Goal: Information Seeking & Learning: Check status

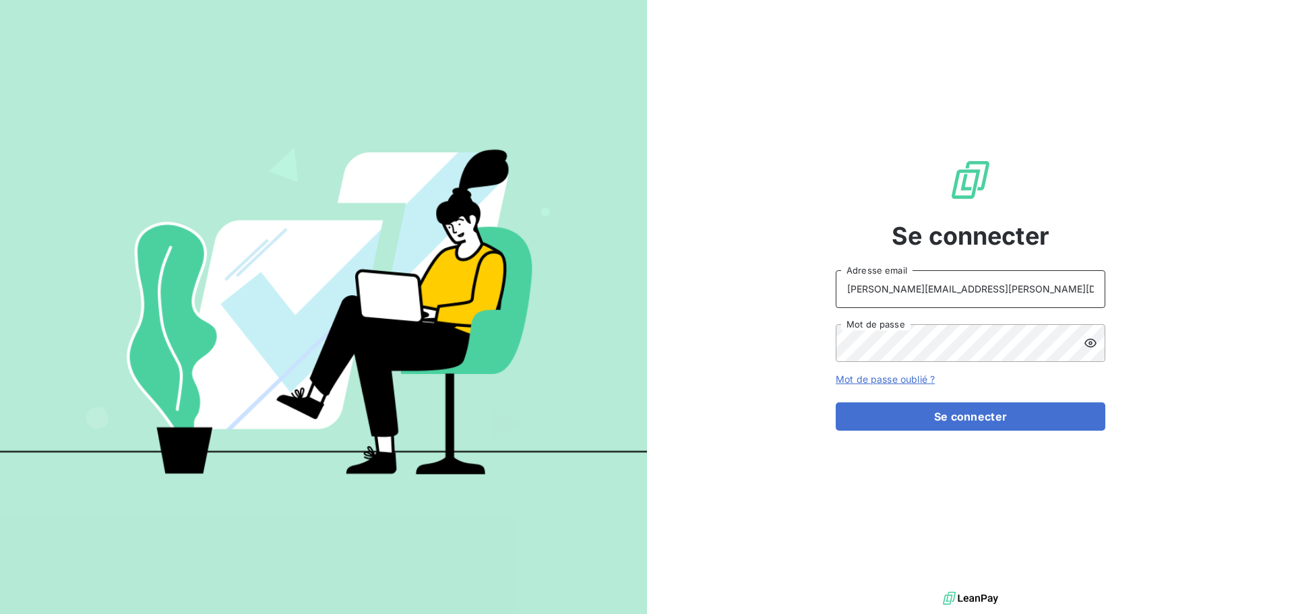
drag, startPoint x: 944, startPoint y: 290, endPoint x: 932, endPoint y: 307, distance: 21.3
click at [946, 290] on input "raimundo@serpe.fr" at bounding box center [971, 289] width 270 height 38
type input "recouvrement@serpe.fr"
click at [942, 408] on button "Se connecter" at bounding box center [971, 416] width 270 height 28
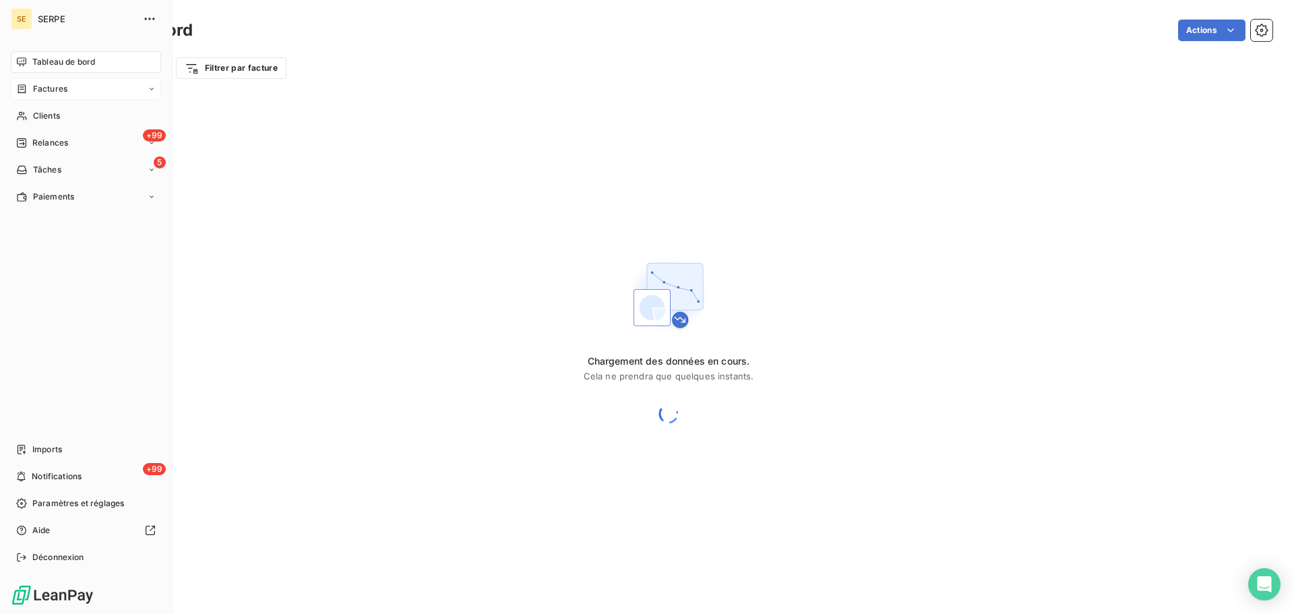
click at [66, 89] on span "Factures" at bounding box center [50, 89] width 34 height 12
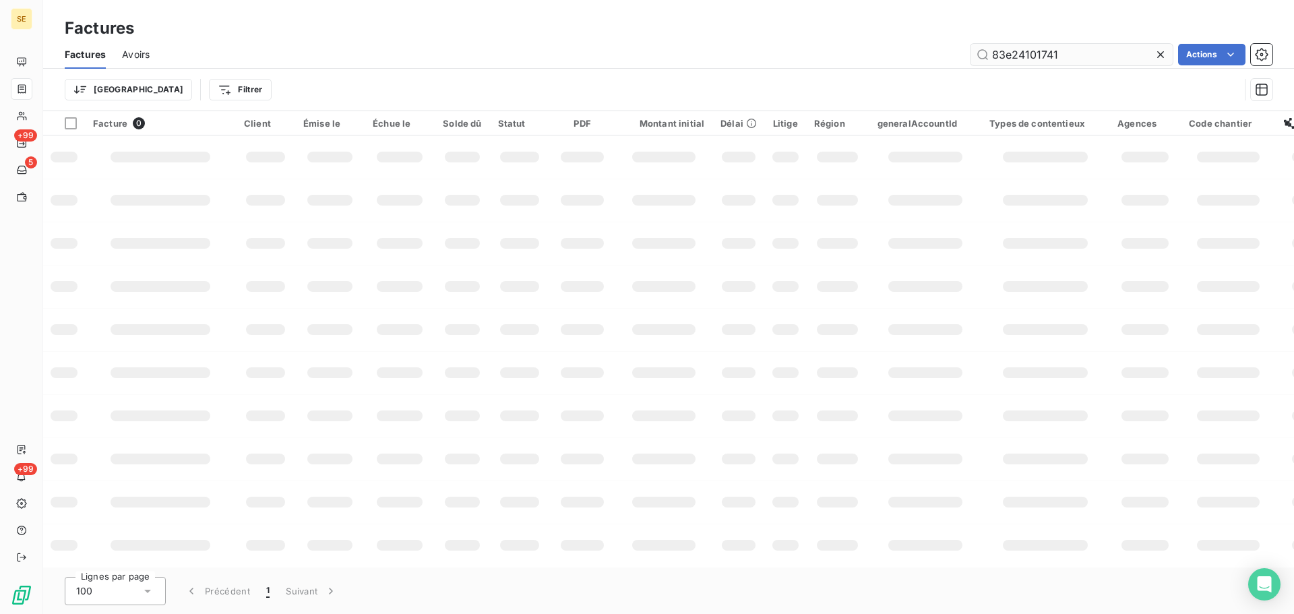
click at [1009, 56] on input "83e24101741" at bounding box center [1071, 55] width 202 height 22
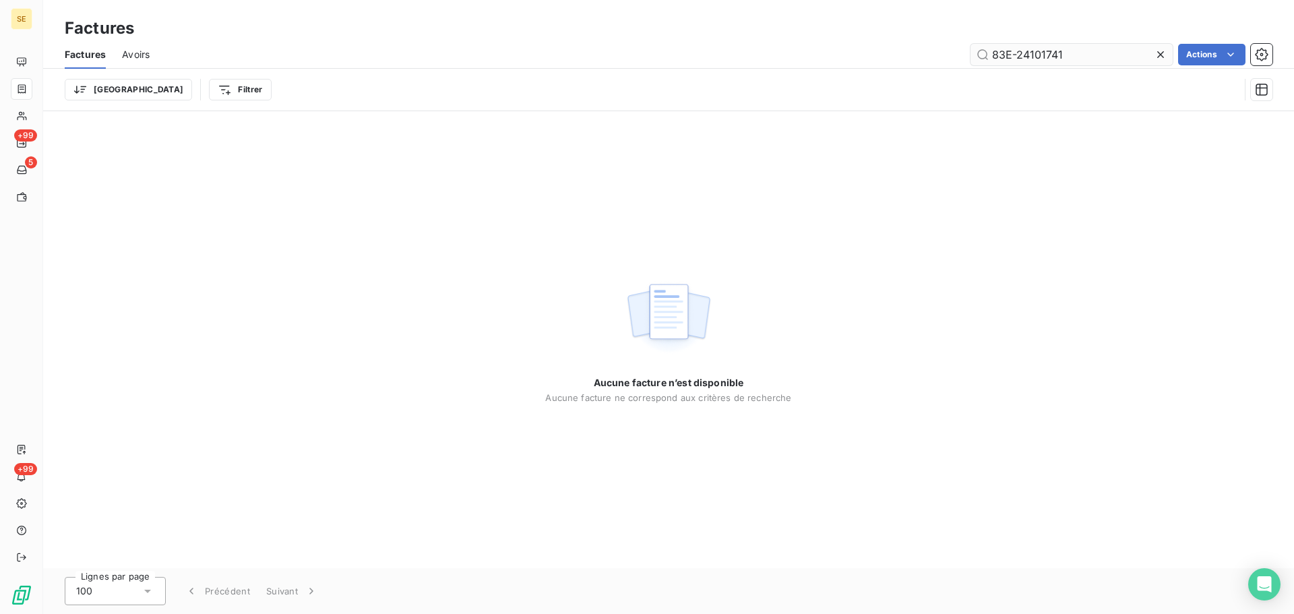
click at [1029, 51] on input "83E-24101741" at bounding box center [1071, 55] width 202 height 22
click at [1042, 53] on input "83E-24-101741" at bounding box center [1071, 55] width 202 height 22
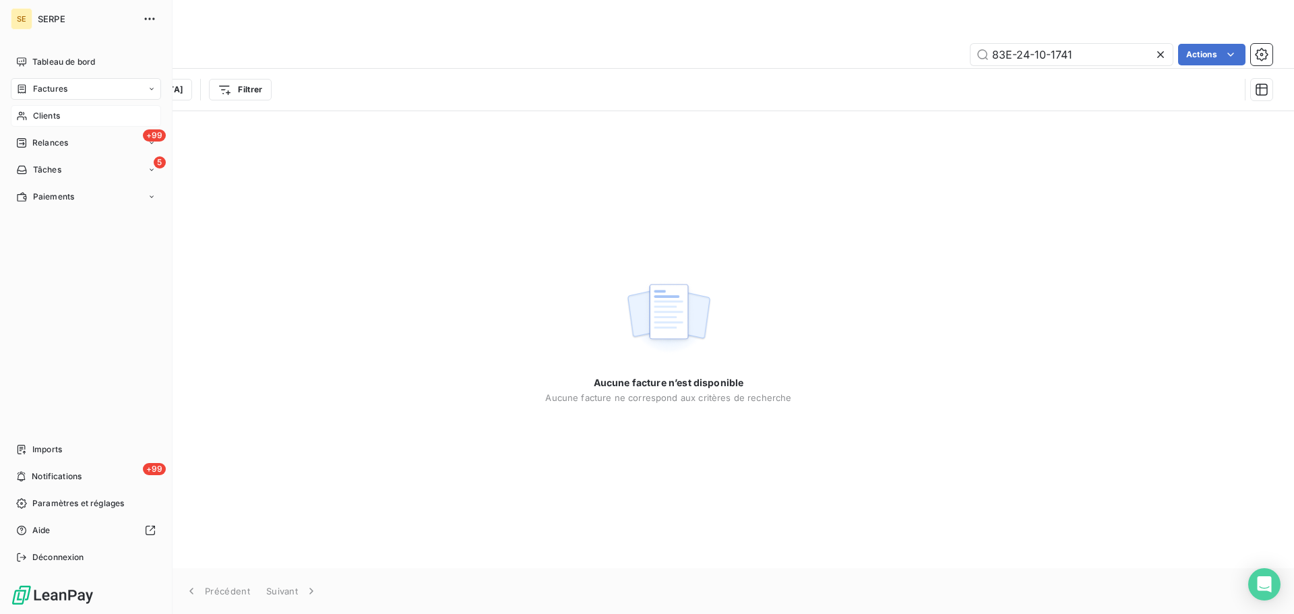
type input "83E-24-10-1741"
click at [53, 115] on span "Clients" at bounding box center [46, 116] width 27 height 12
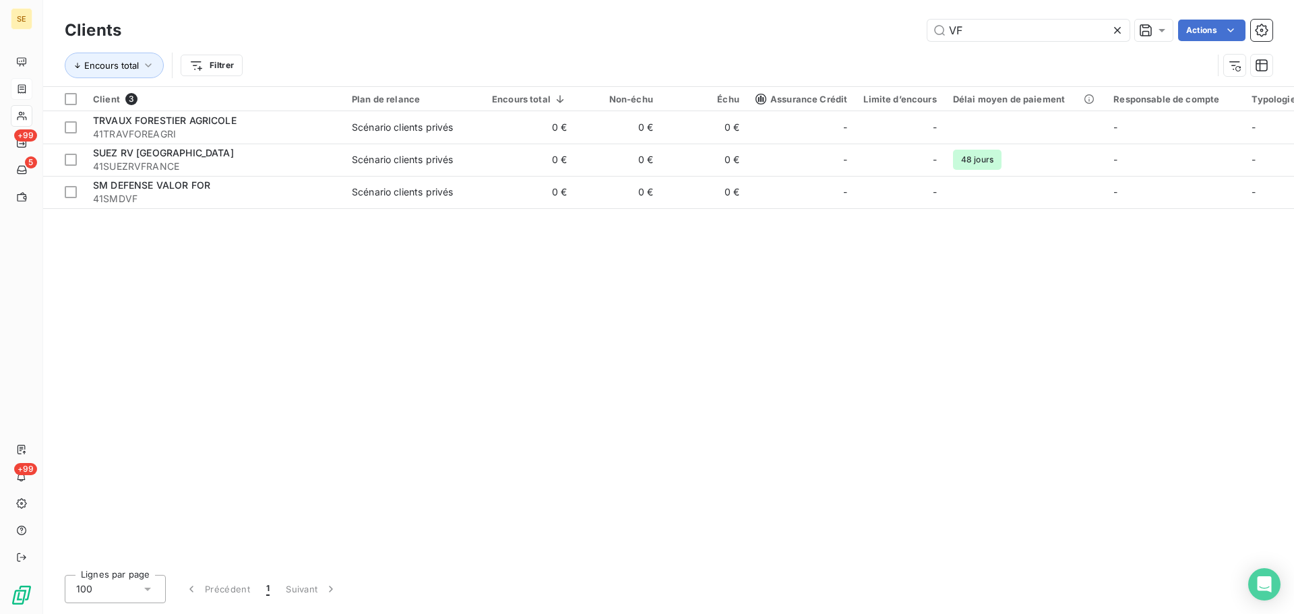
type input "V"
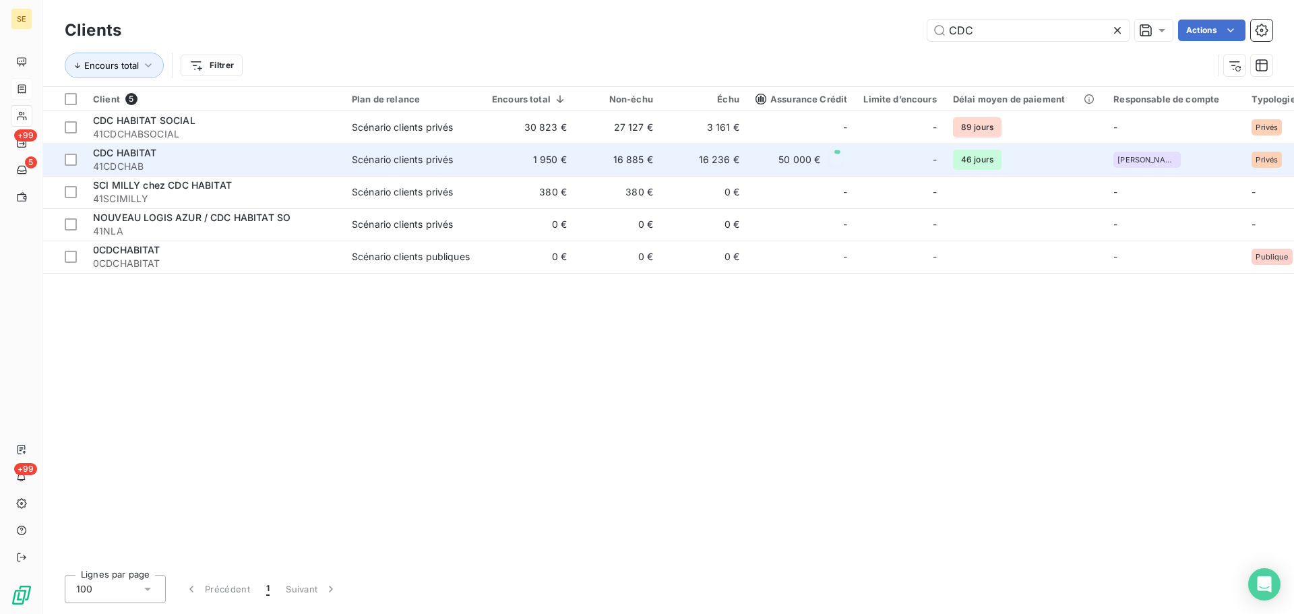
type input "CDC"
click at [213, 166] on span "41CDCHAB" at bounding box center [214, 166] width 243 height 13
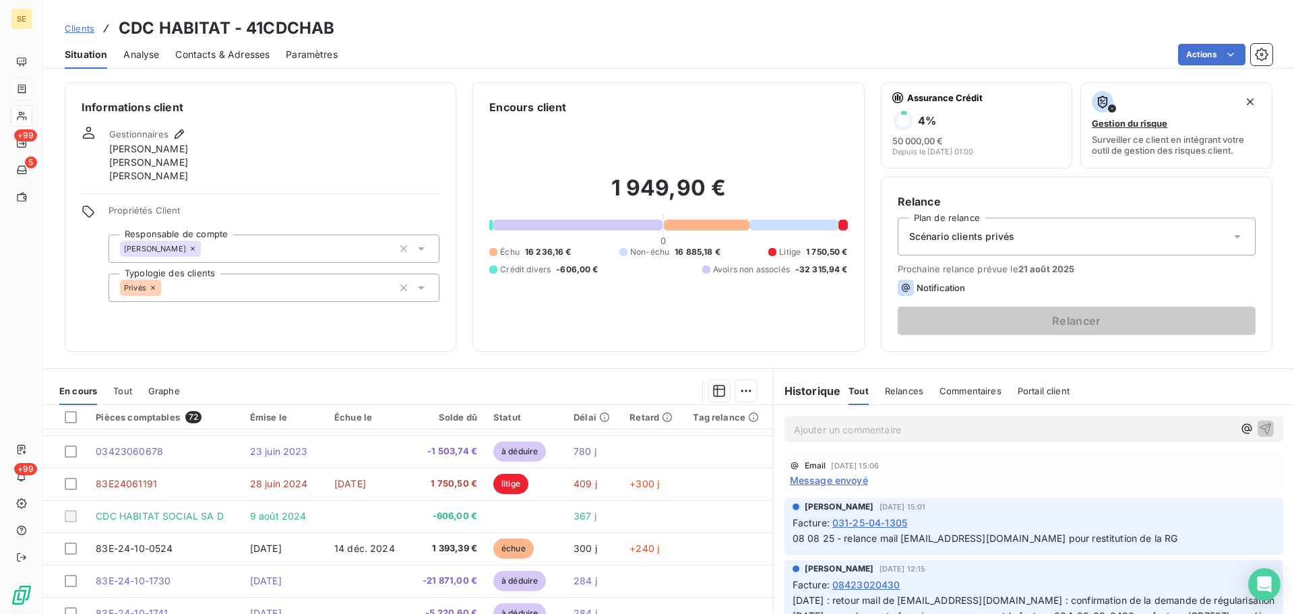
scroll to position [135, 0]
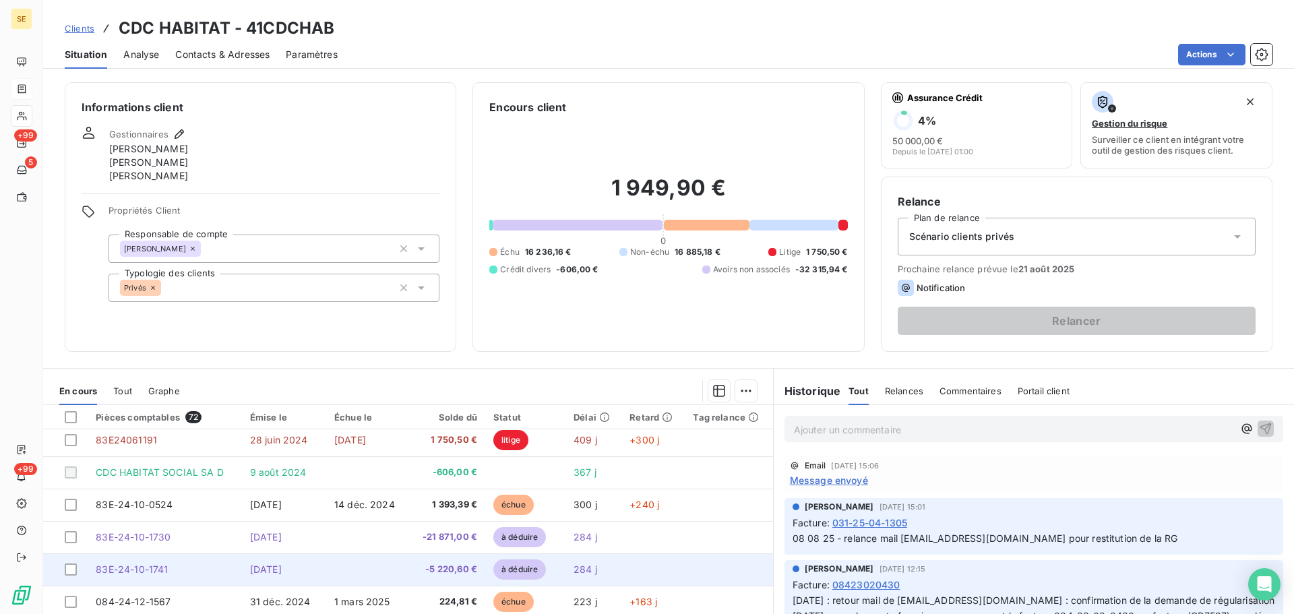
click at [151, 569] on span "83E-24-10-1741" at bounding box center [132, 568] width 72 height 11
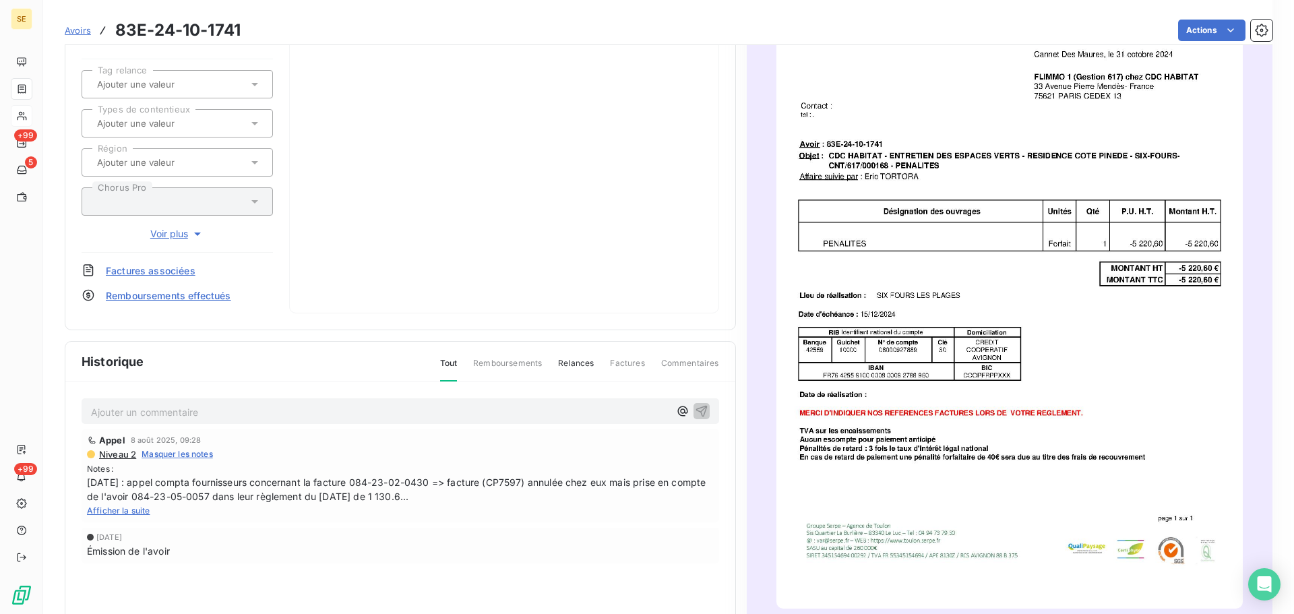
scroll to position [68, 0]
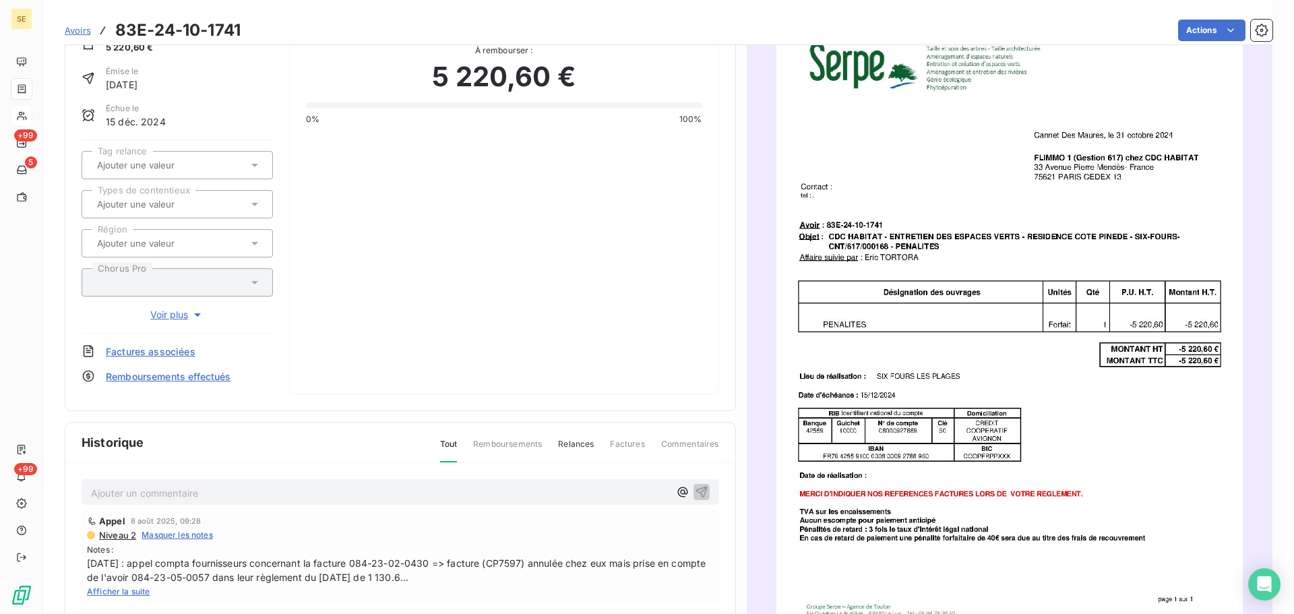
click at [272, 504] on div "Ajouter un commentaire ﻿" at bounding box center [400, 492] width 637 height 26
click at [284, 495] on p "Ajouter un commentaire ﻿" at bounding box center [380, 492] width 578 height 17
click at [695, 491] on icon "button" at bounding box center [701, 490] width 13 height 13
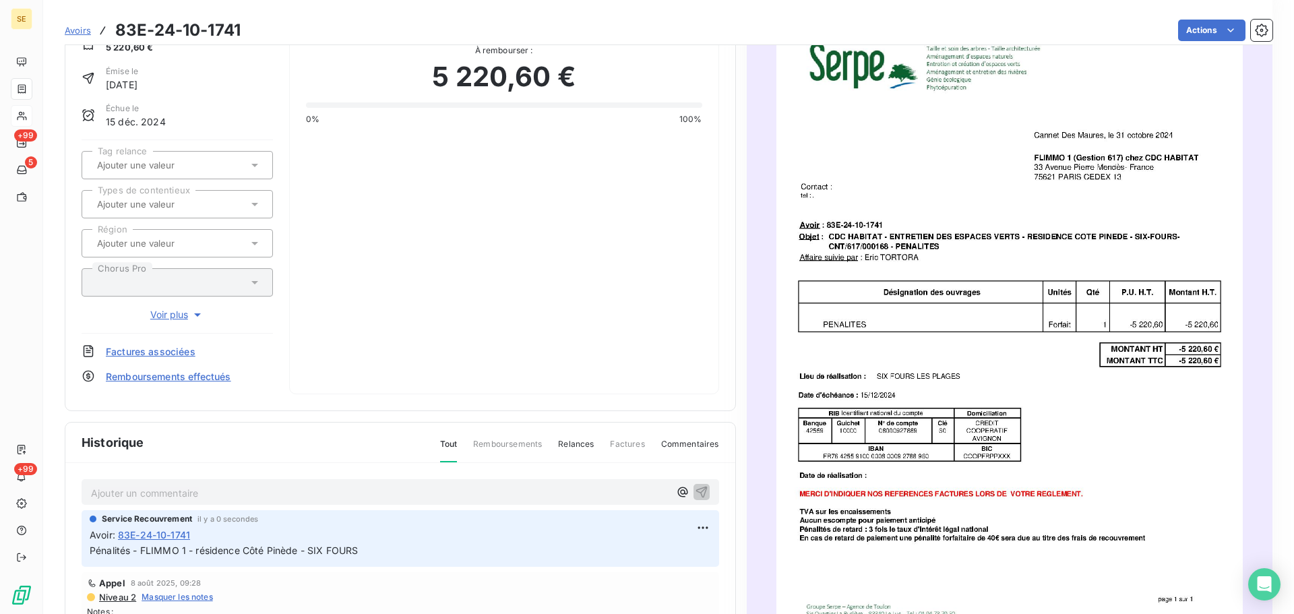
click at [324, 562] on div "Service Recouvrement il y a 0 secondes Avoir : 83E-24-10-1741 Pénalités - FLIMM…" at bounding box center [400, 538] width 637 height 57
click at [324, 552] on span "Pénalités - FLIMMO 1 - résidence Côté Pinède - SIX FOURS" at bounding box center [224, 549] width 268 height 11
copy div "Pénalités - FLIMMO 1 - résidence Côté Pinède - SIX FOURS"
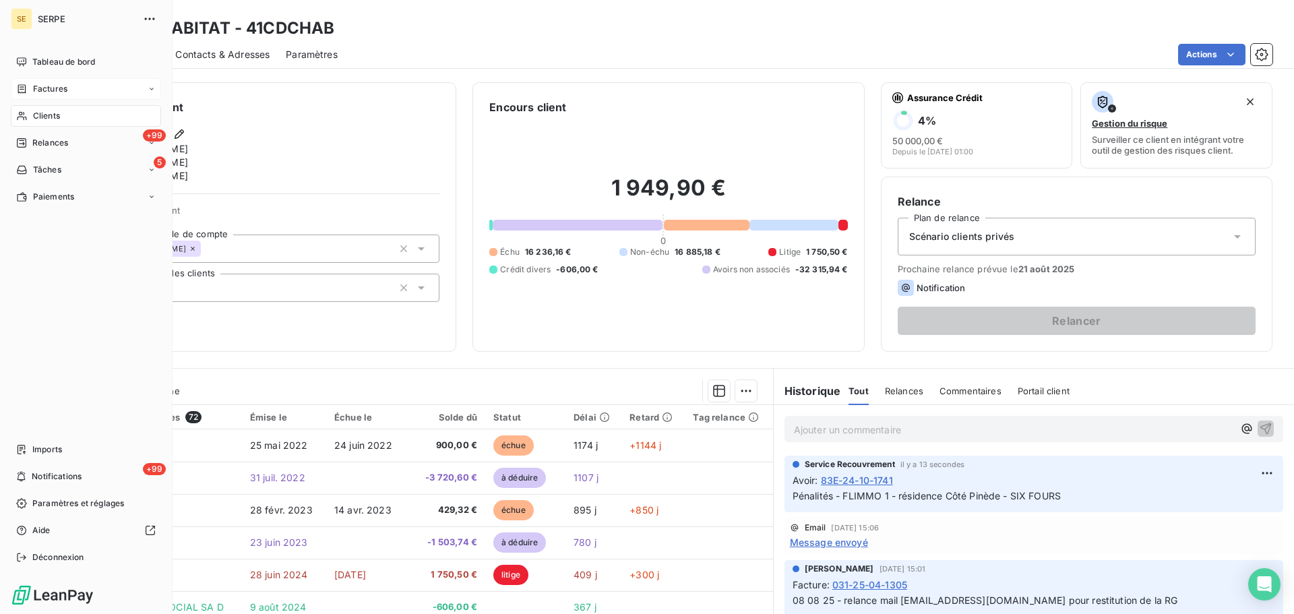
click at [44, 91] on span "Factures" at bounding box center [50, 89] width 34 height 12
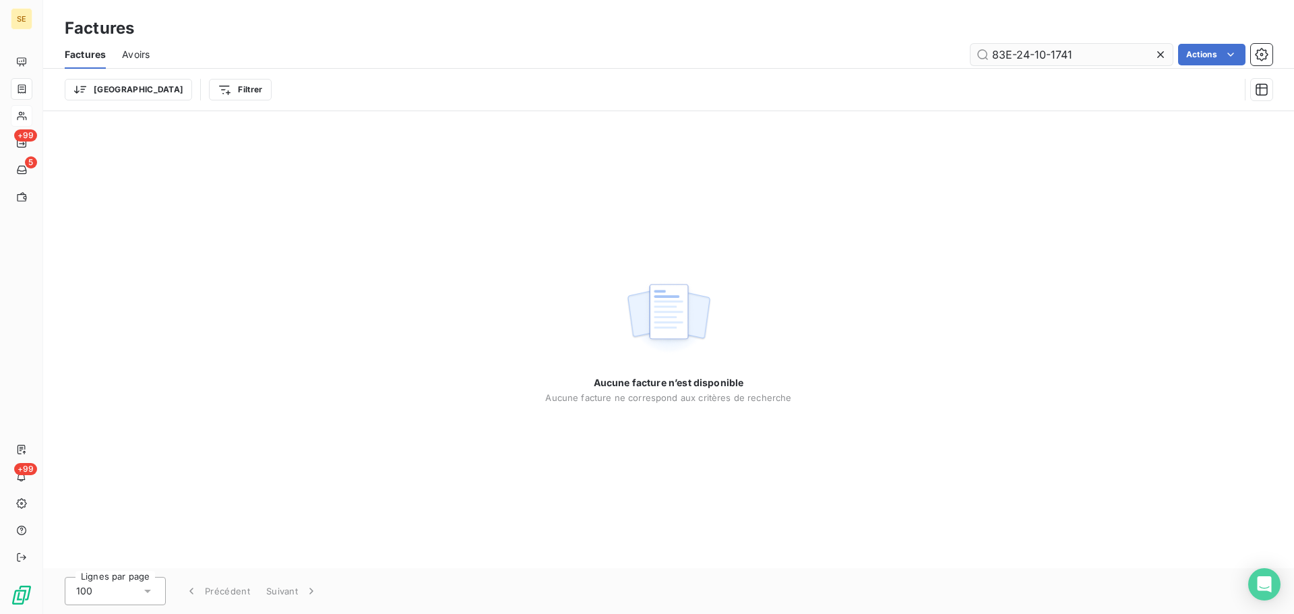
drag, startPoint x: 1067, startPoint y: 54, endPoint x: 1099, endPoint y: 54, distance: 31.7
click at [1099, 54] on input "83E-24-10-1741" at bounding box center [1071, 55] width 202 height 22
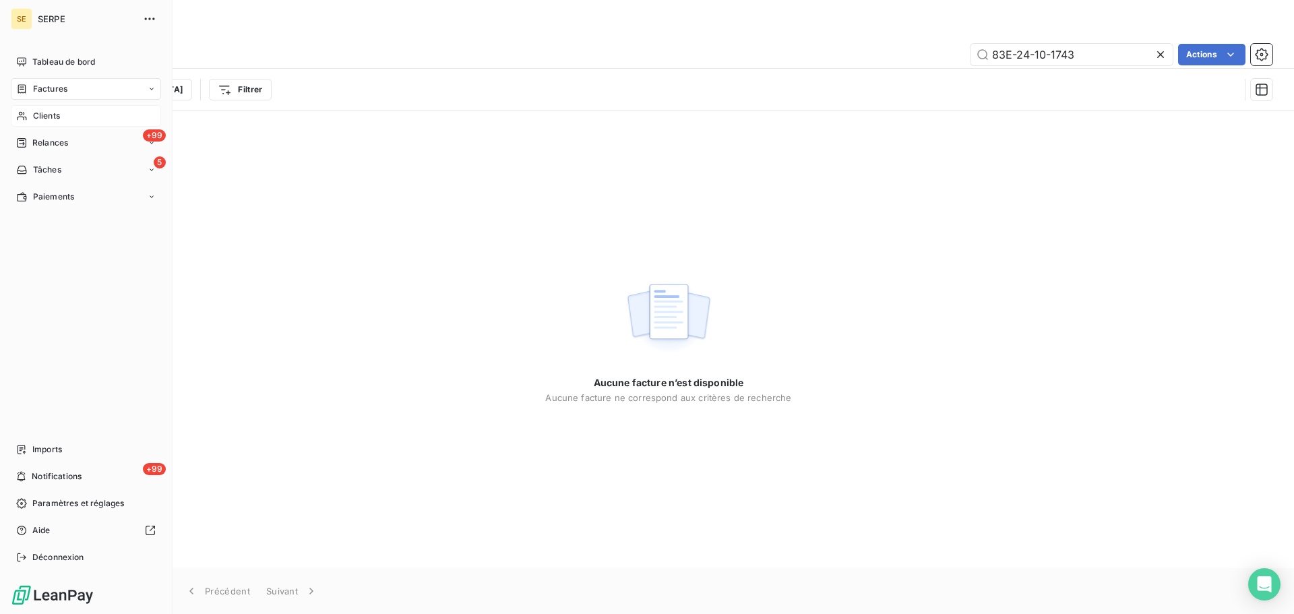
type input "83E-24-10-1743"
click at [55, 115] on span "Clients" at bounding box center [46, 116] width 27 height 12
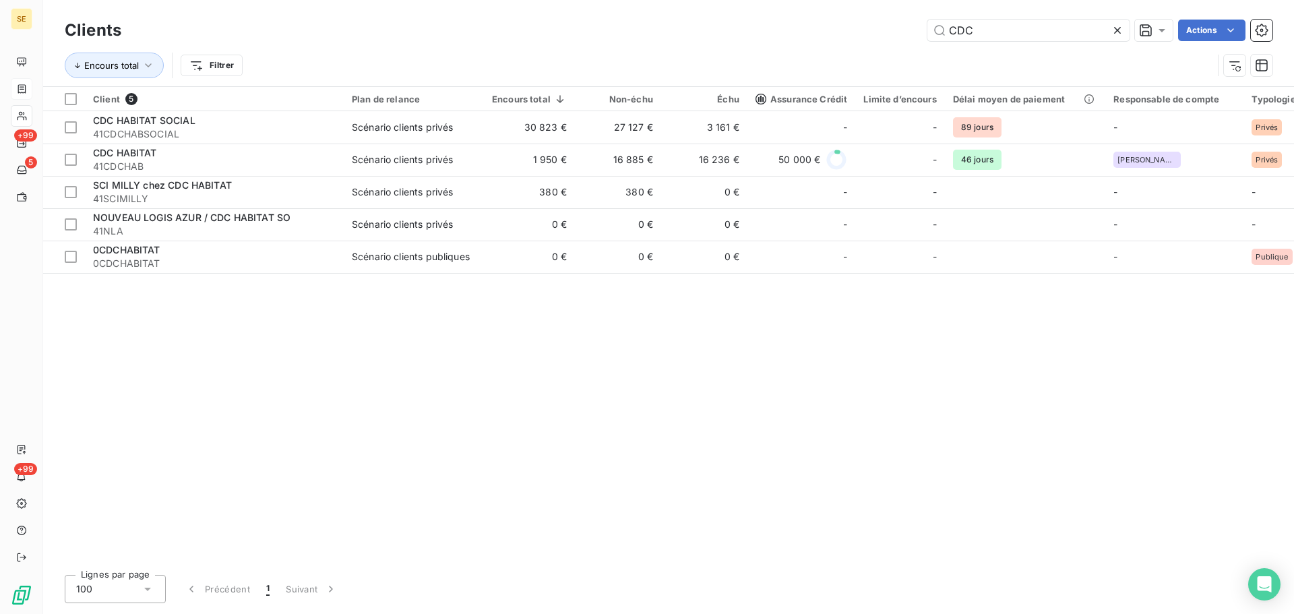
drag, startPoint x: 1018, startPoint y: 42, endPoint x: 902, endPoint y: 14, distance: 119.1
click at [898, 14] on div "Clients CDC Actions Encours total Filtrer" at bounding box center [668, 43] width 1251 height 86
click at [972, 34] on input "CDC" at bounding box center [1028, 31] width 202 height 22
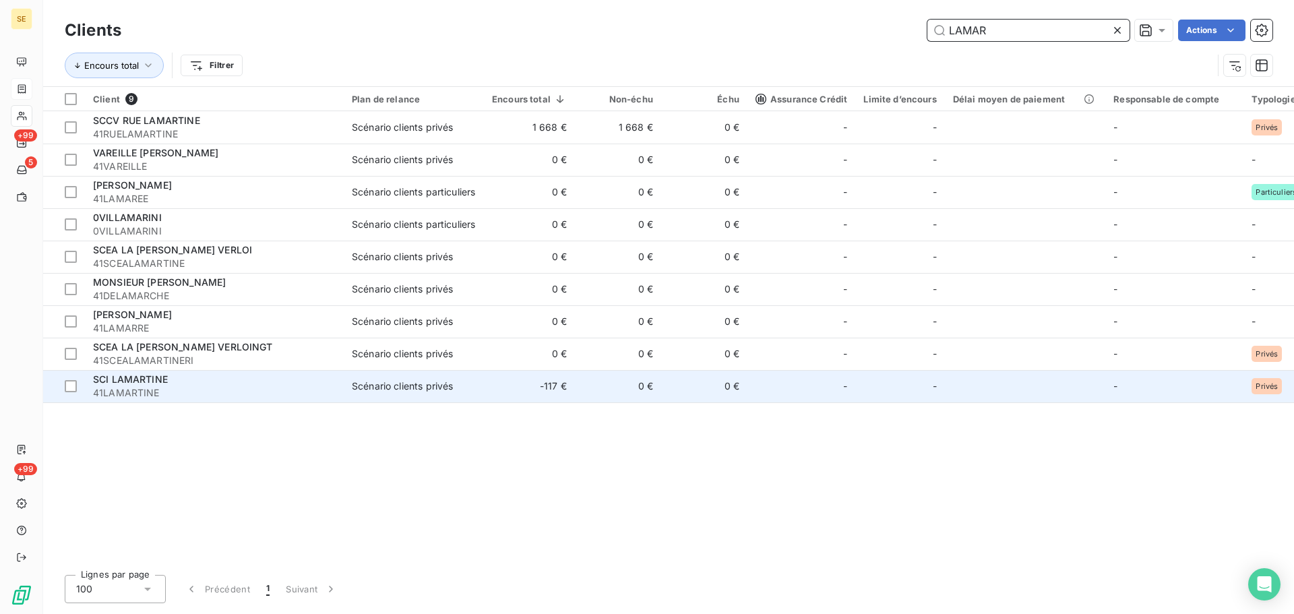
type input "LAMAR"
click at [536, 385] on td "-117 €" at bounding box center [529, 386] width 91 height 32
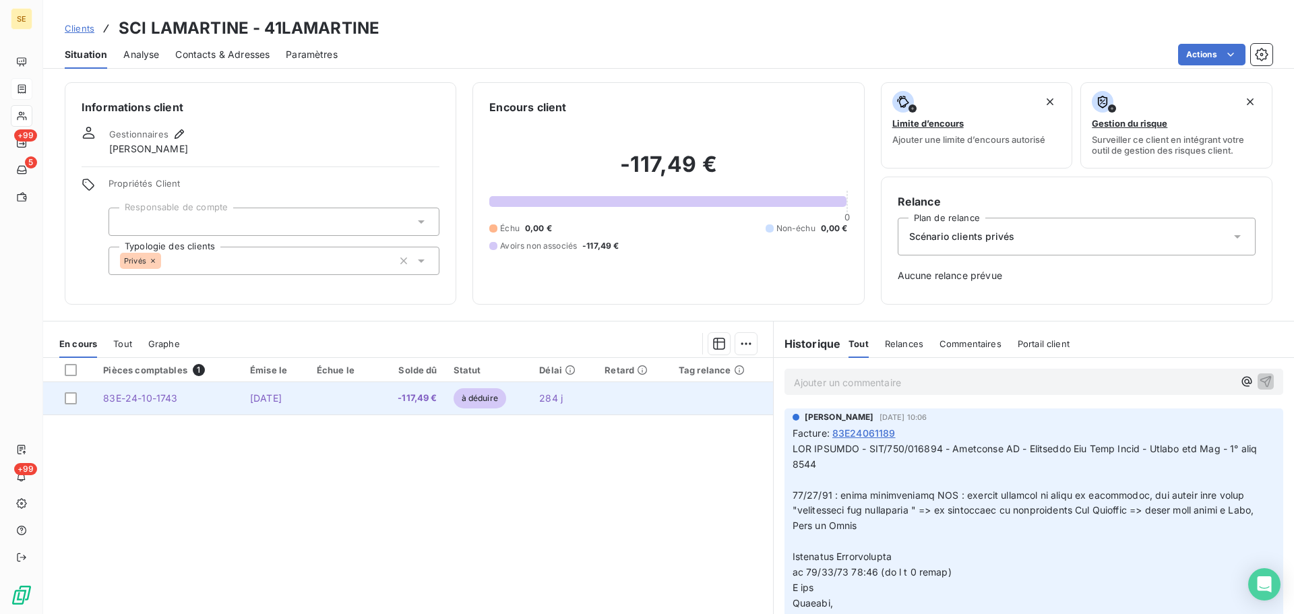
click at [353, 399] on td at bounding box center [342, 398] width 67 height 32
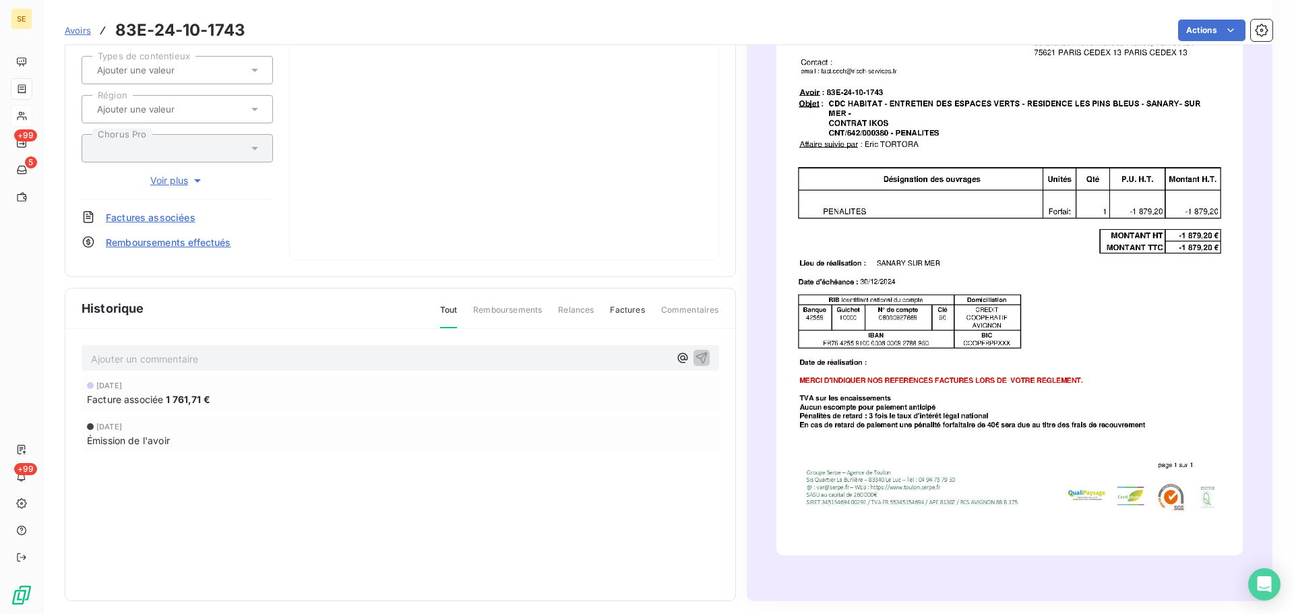
scroll to position [203, 0]
click at [240, 360] on p "Ajouter un commentaire ﻿" at bounding box center [380, 358] width 578 height 17
click at [695, 351] on icon "button" at bounding box center [701, 356] width 13 height 13
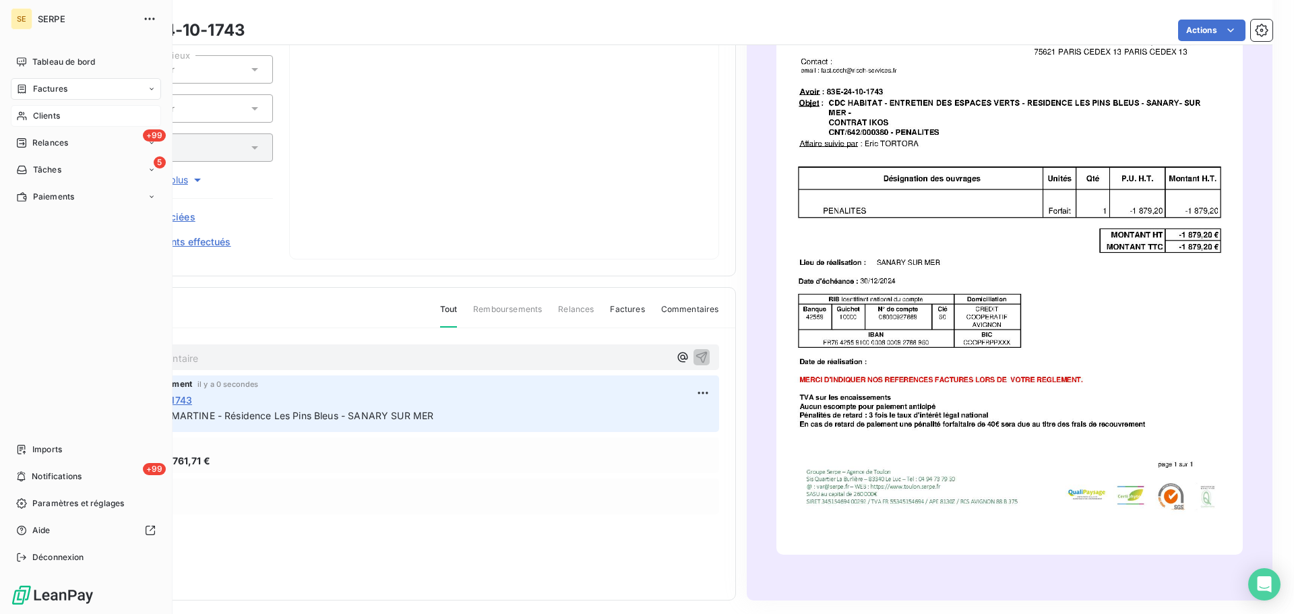
click at [53, 117] on span "Clients" at bounding box center [46, 116] width 27 height 12
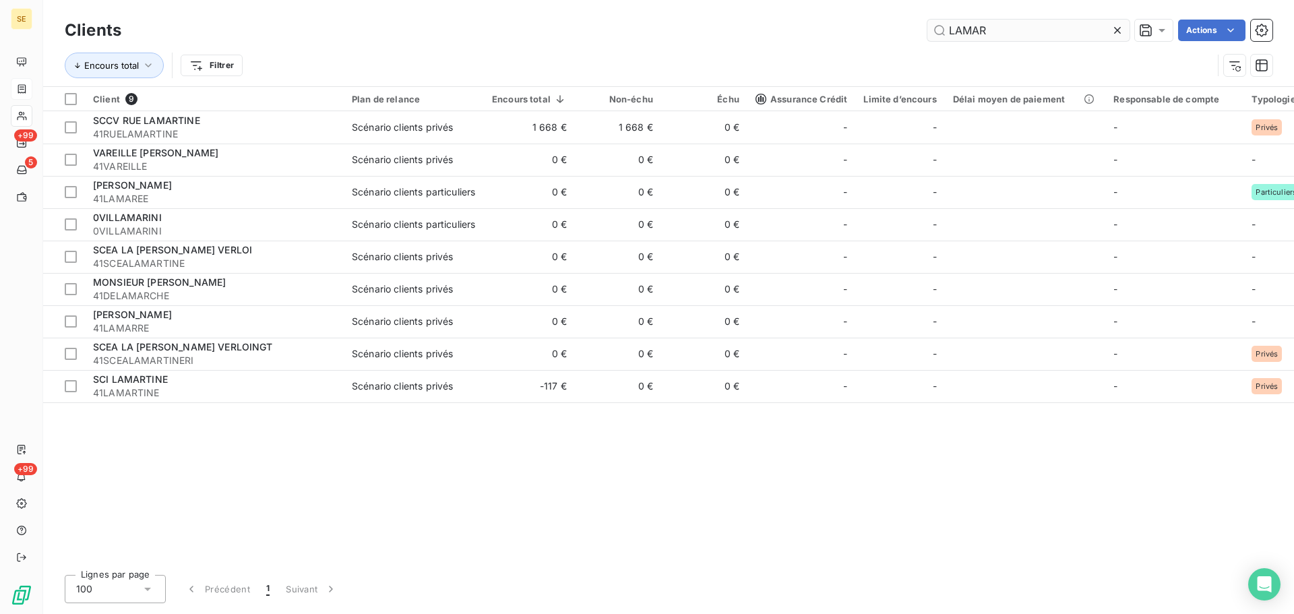
drag, startPoint x: 987, startPoint y: 30, endPoint x: 931, endPoint y: 28, distance: 56.0
click at [928, 28] on input "LAMAR" at bounding box center [1028, 31] width 202 height 22
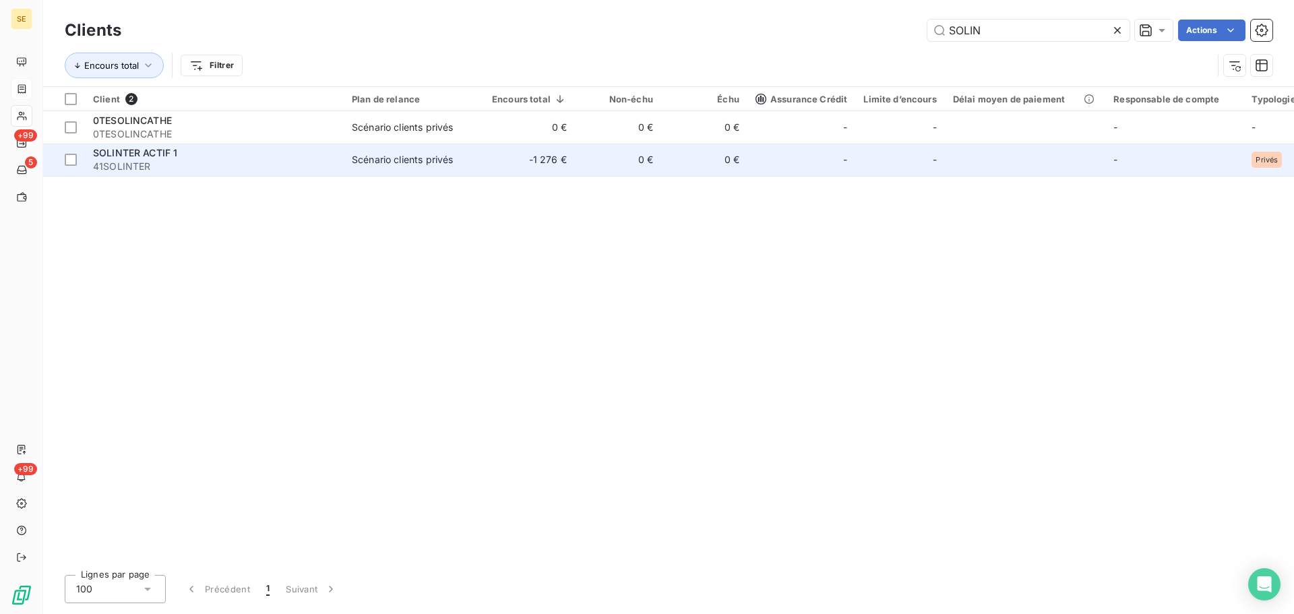
type input "SOLIN"
click at [414, 172] on td "Scénario clients privés" at bounding box center [414, 160] width 140 height 32
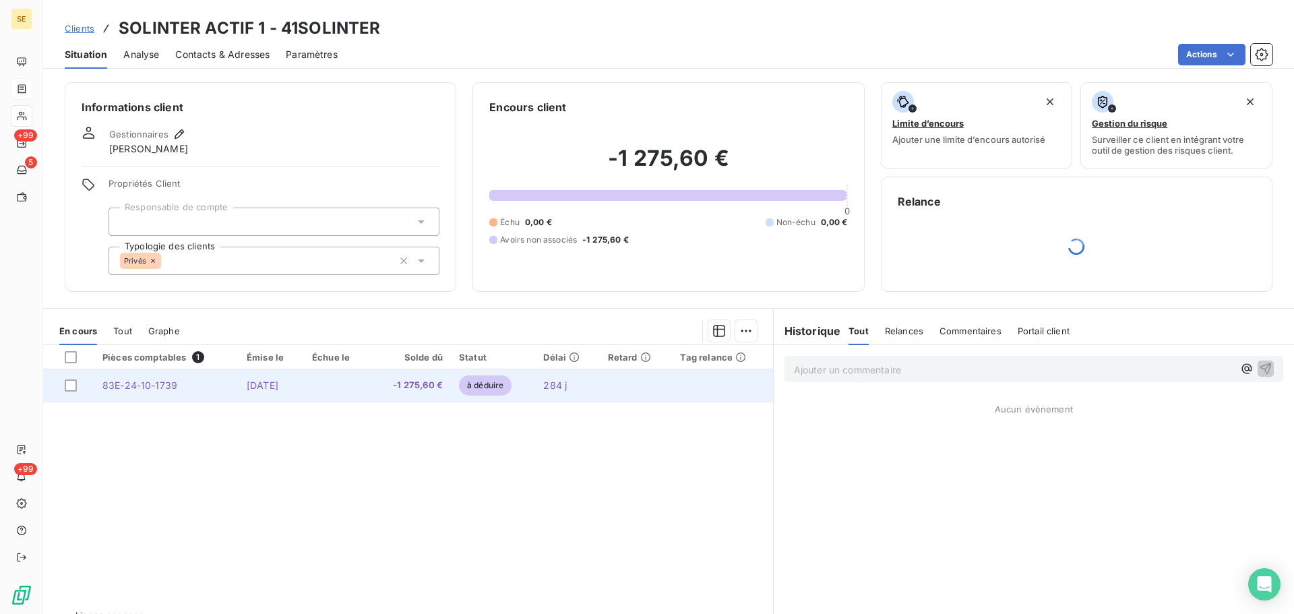
click at [370, 388] on td at bounding box center [337, 385] width 66 height 32
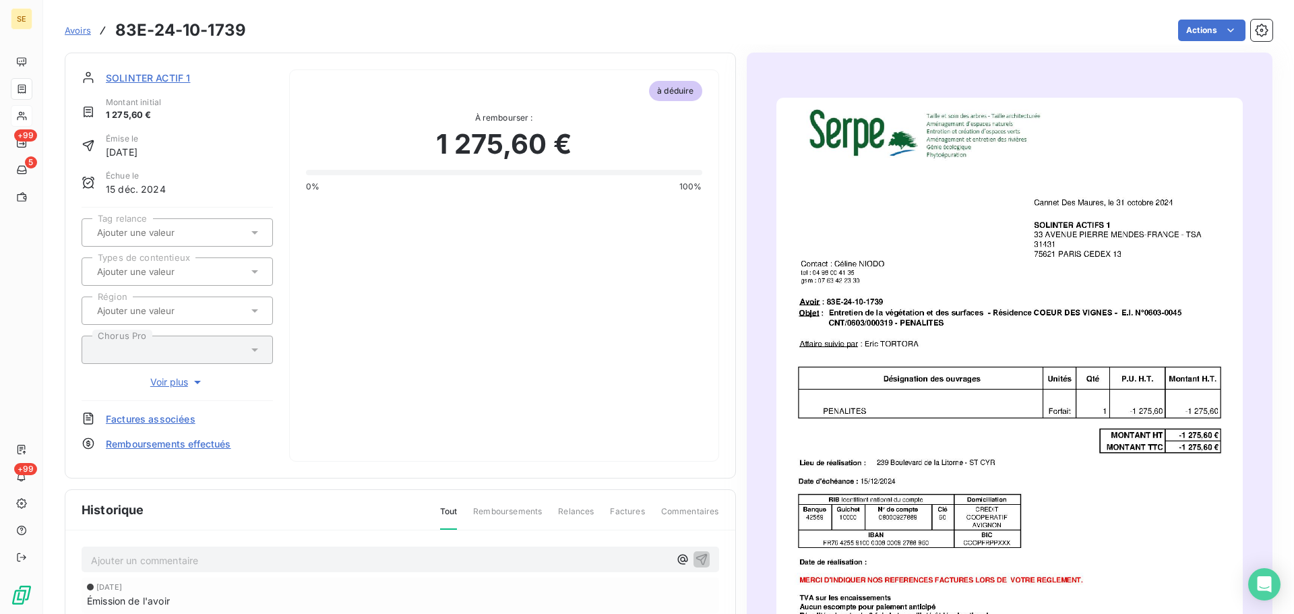
scroll to position [1, 0]
click at [402, 560] on p "Ajouter un commentaire ﻿" at bounding box center [380, 559] width 578 height 17
click at [695, 555] on icon "button" at bounding box center [701, 557] width 13 height 13
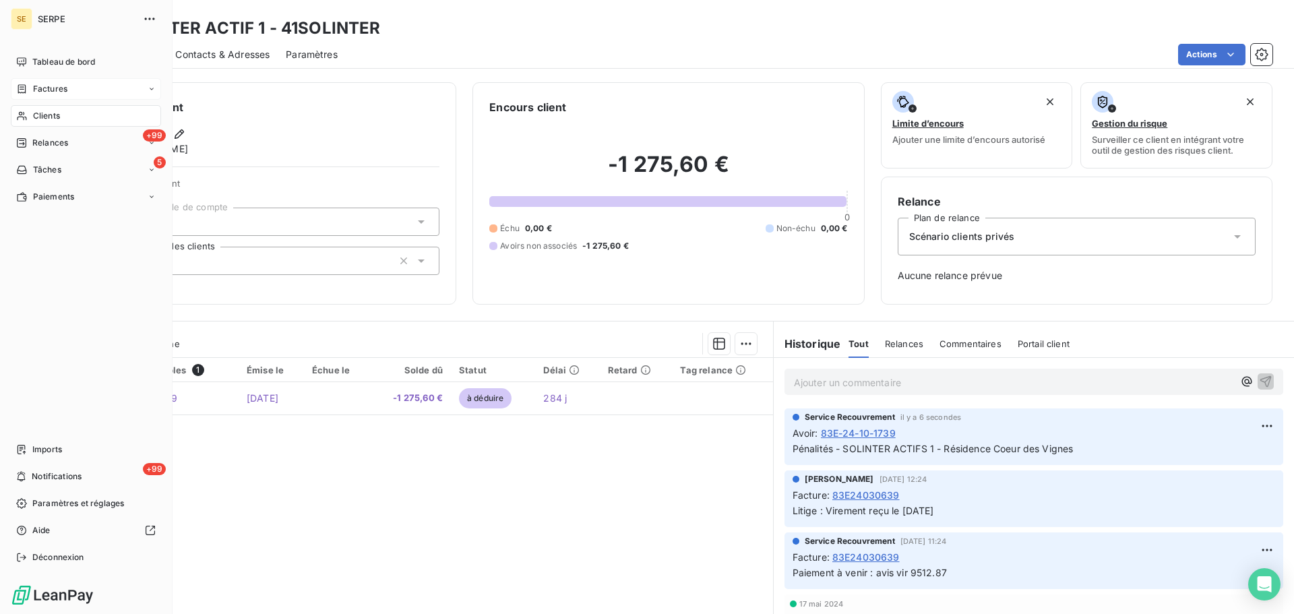
click at [58, 111] on span "Clients" at bounding box center [46, 116] width 27 height 12
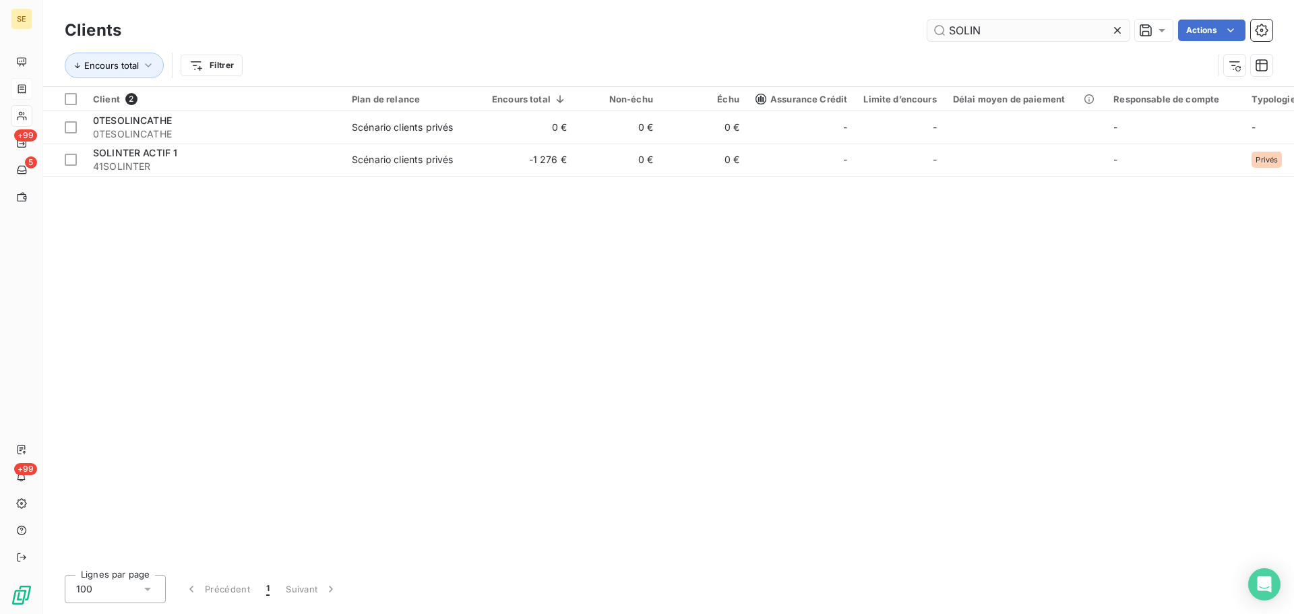
drag, startPoint x: 985, startPoint y: 32, endPoint x: 936, endPoint y: 25, distance: 49.6
click at [932, 26] on input "SOLIN" at bounding box center [1028, 31] width 202 height 22
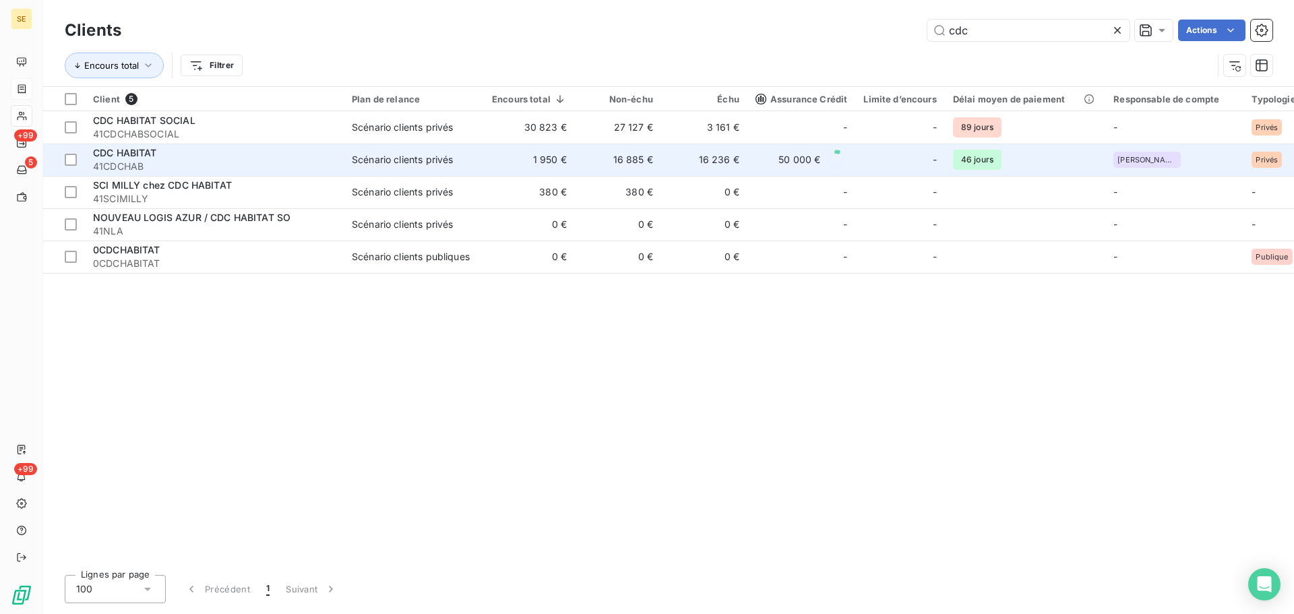
type input "cdc"
click at [194, 155] on div "CDC HABITAT" at bounding box center [214, 152] width 243 height 13
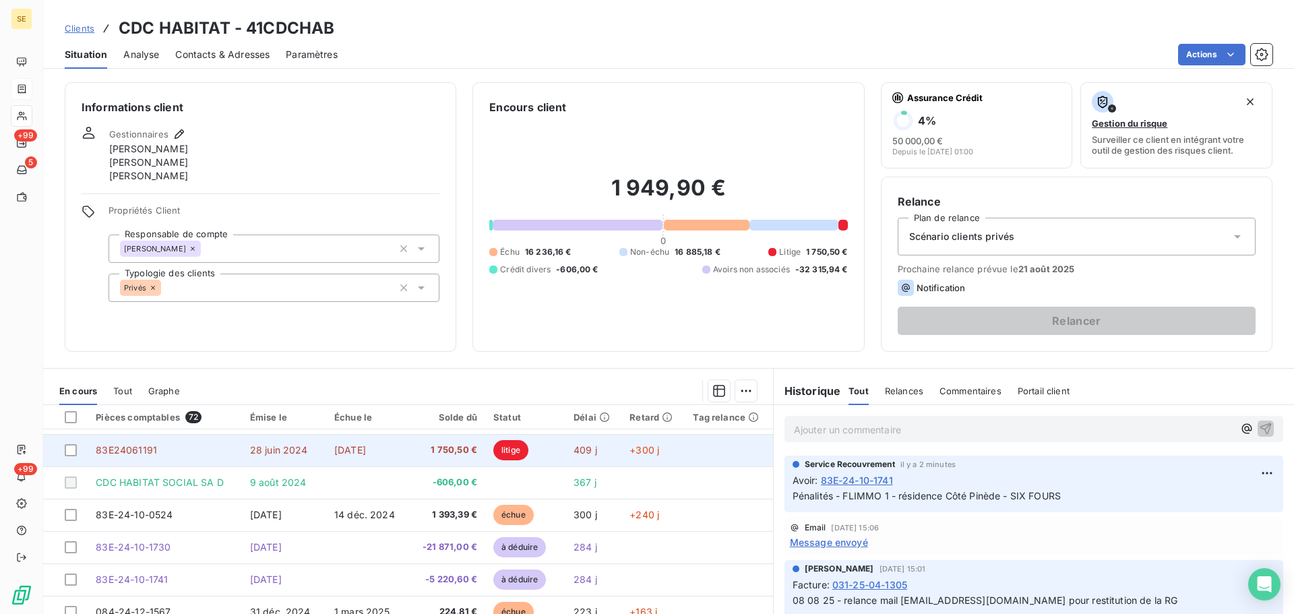
scroll to position [202, 0]
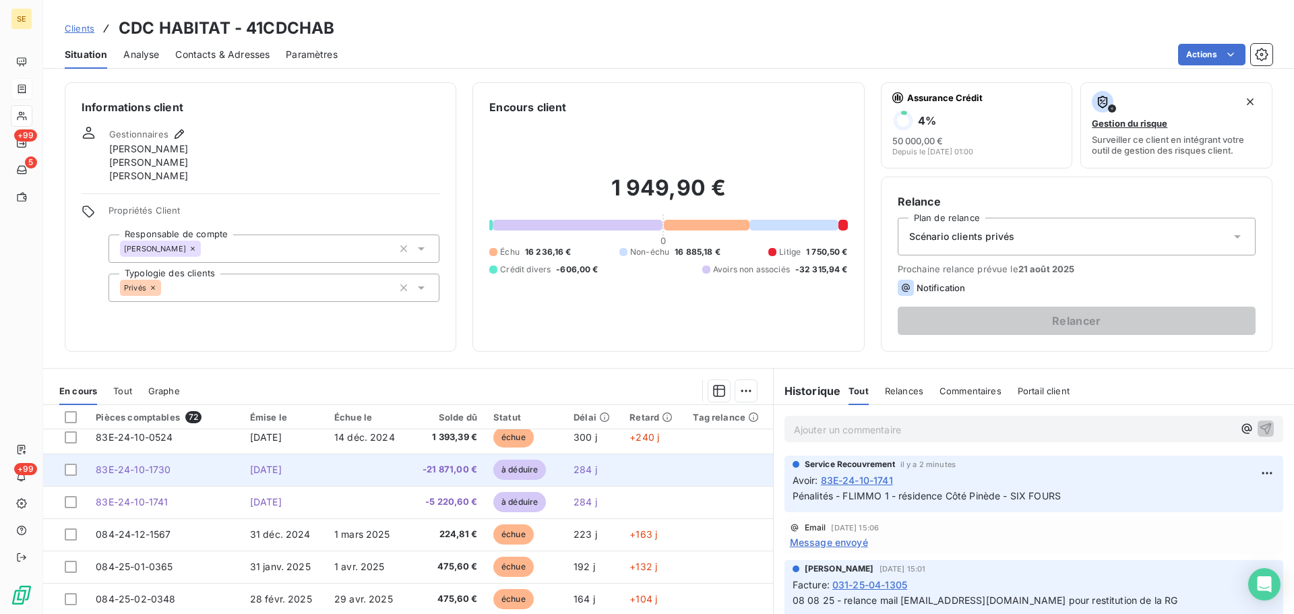
click at [327, 471] on td at bounding box center [368, 469] width 84 height 32
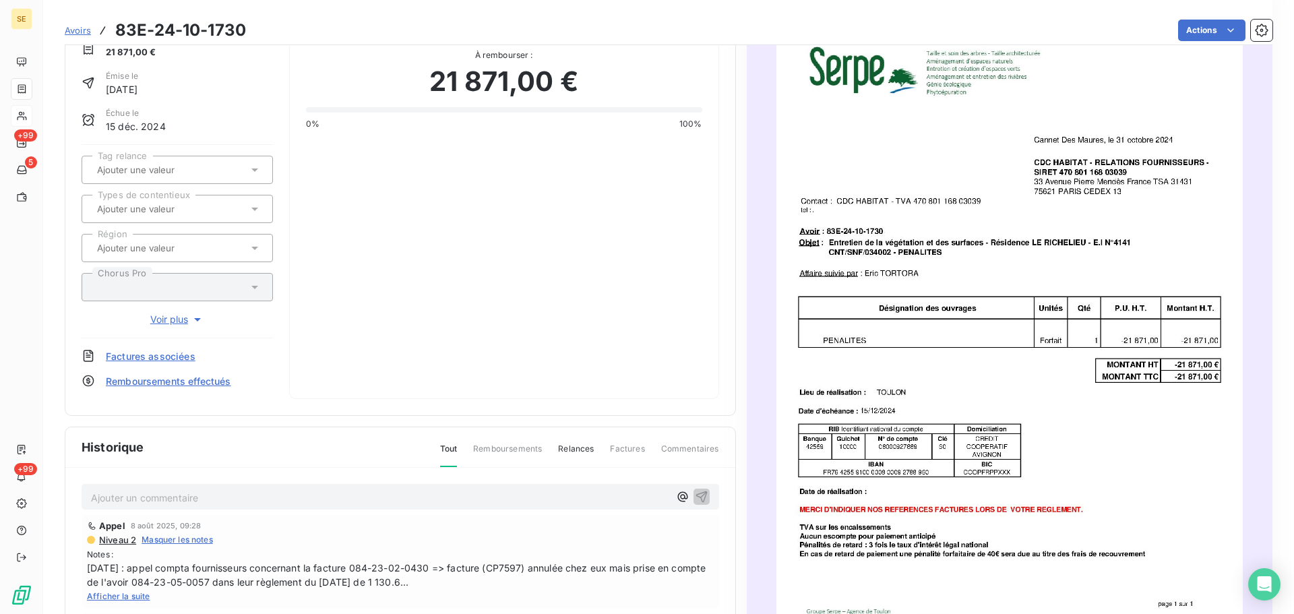
scroll to position [69, 0]
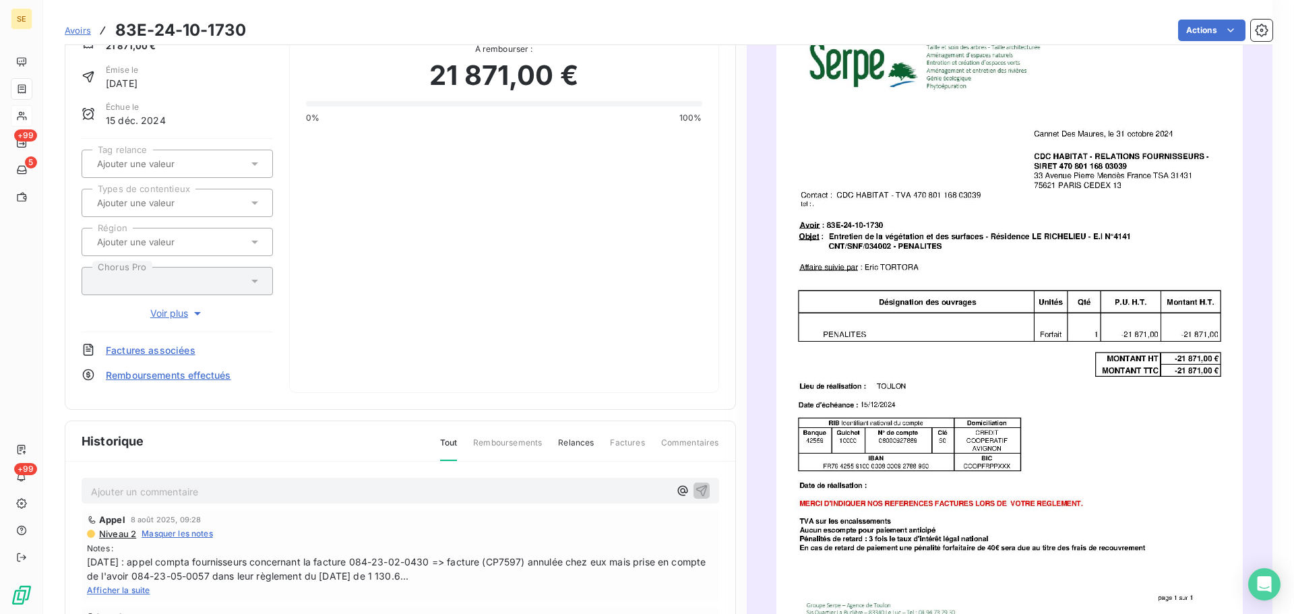
click at [303, 478] on div "Ajouter un commentaire ﻿" at bounding box center [400, 491] width 637 height 26
click at [305, 497] on p "Ajouter un commentaire ﻿" at bounding box center [380, 491] width 578 height 17
click at [695, 489] on icon "button" at bounding box center [701, 489] width 13 height 13
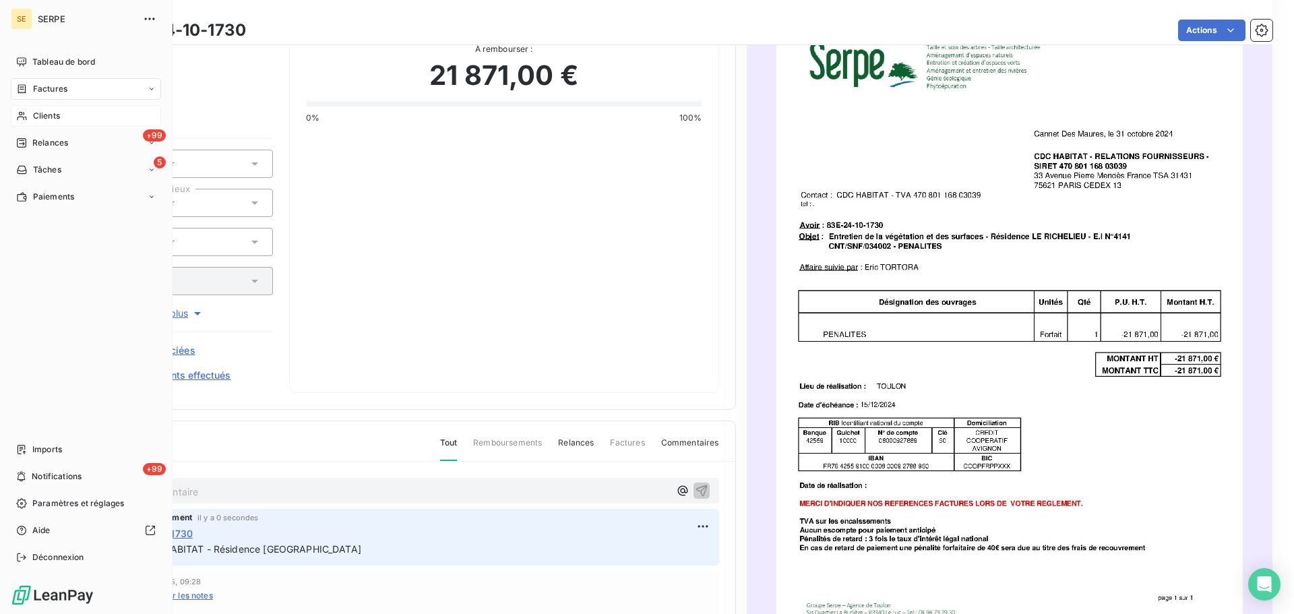
click at [64, 115] on div "Clients" at bounding box center [86, 116] width 150 height 22
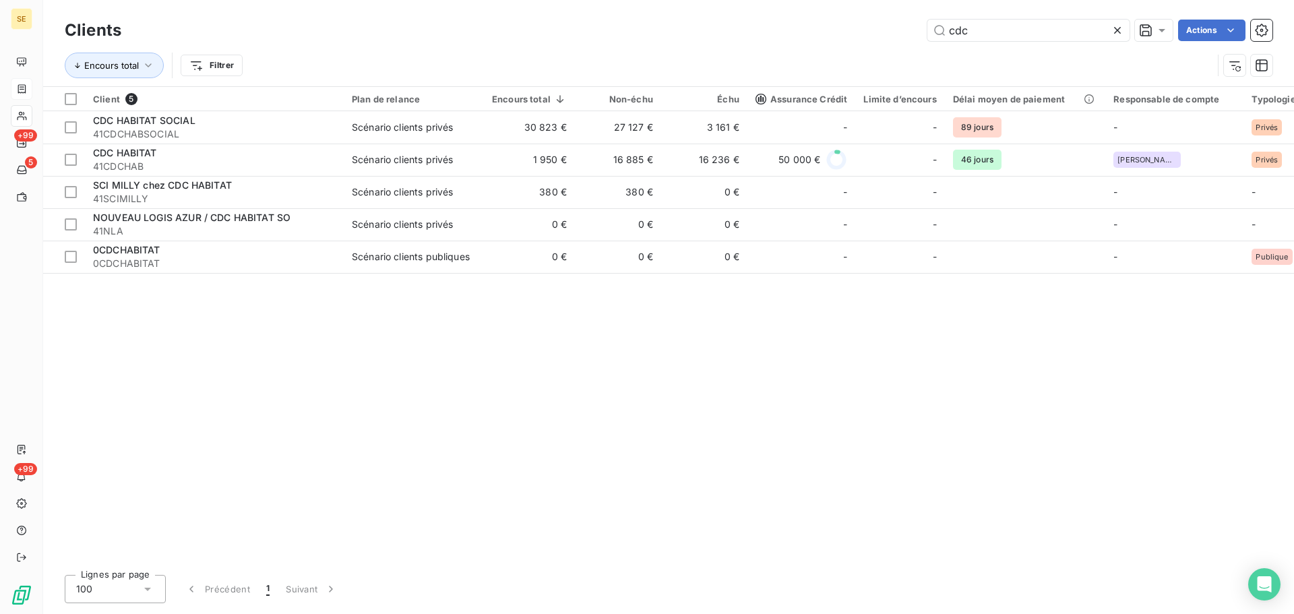
drag, startPoint x: 1047, startPoint y: 40, endPoint x: 900, endPoint y: 19, distance: 149.0
click at [900, 19] on div "Clients cdc Actions" at bounding box center [669, 30] width 1208 height 28
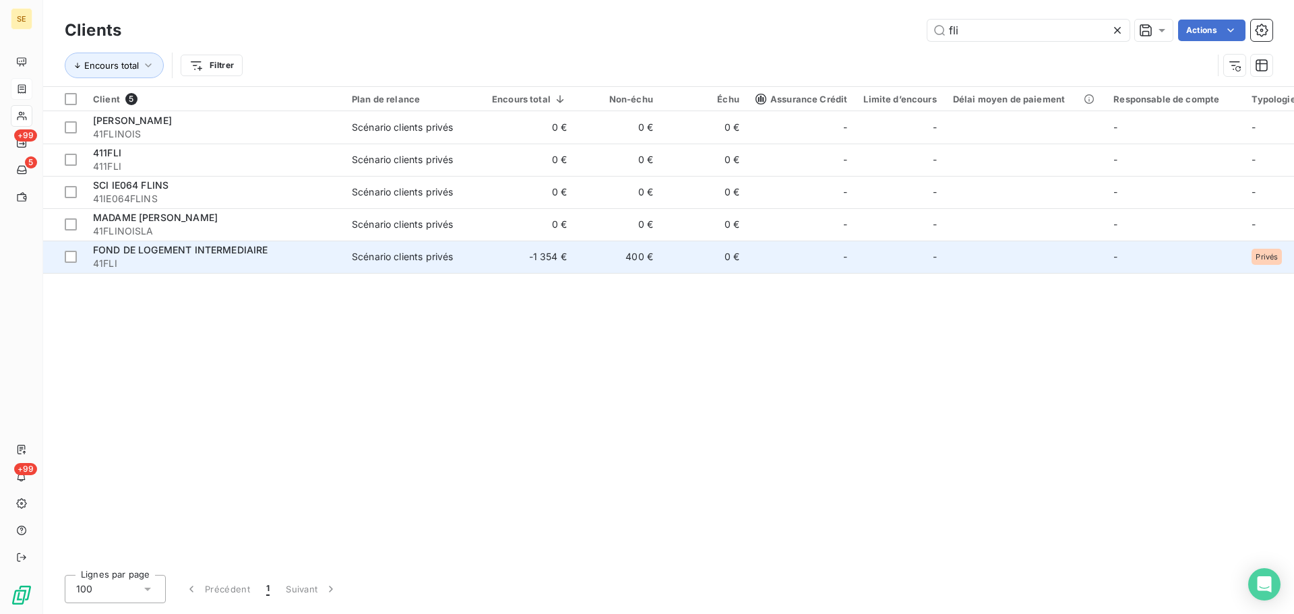
type input "fli"
click at [119, 253] on span "FOND DE LOGEMENT INTERMEDIAIRE" at bounding box center [180, 249] width 175 height 11
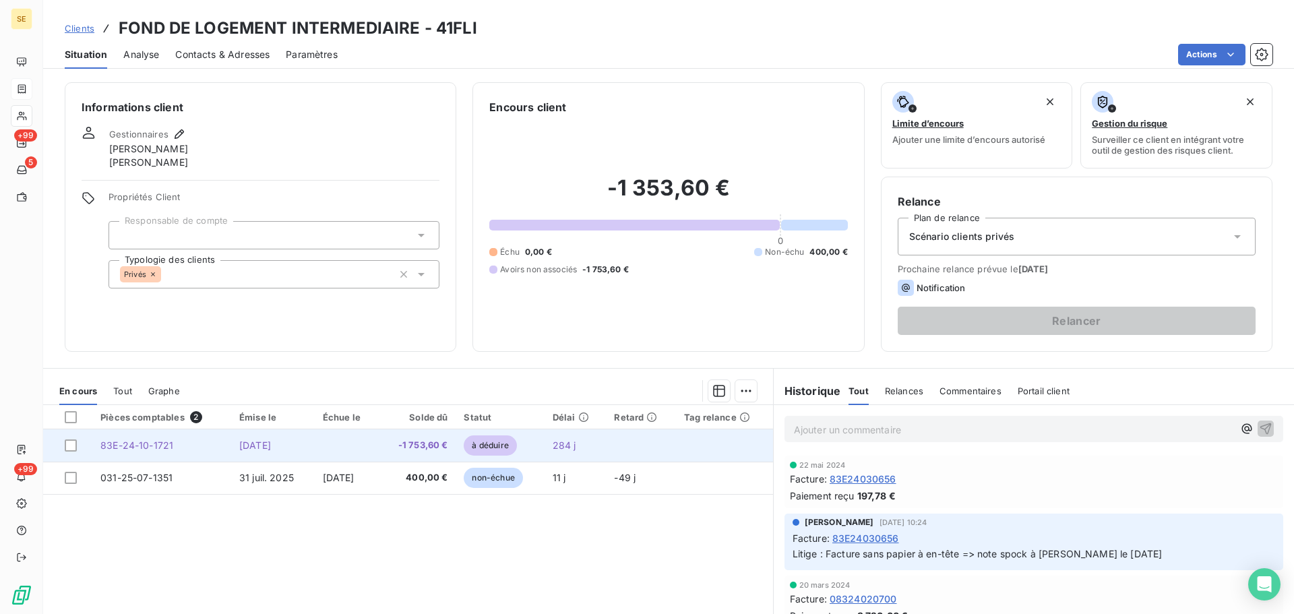
click at [255, 444] on span "[DATE]" at bounding box center [255, 444] width 32 height 11
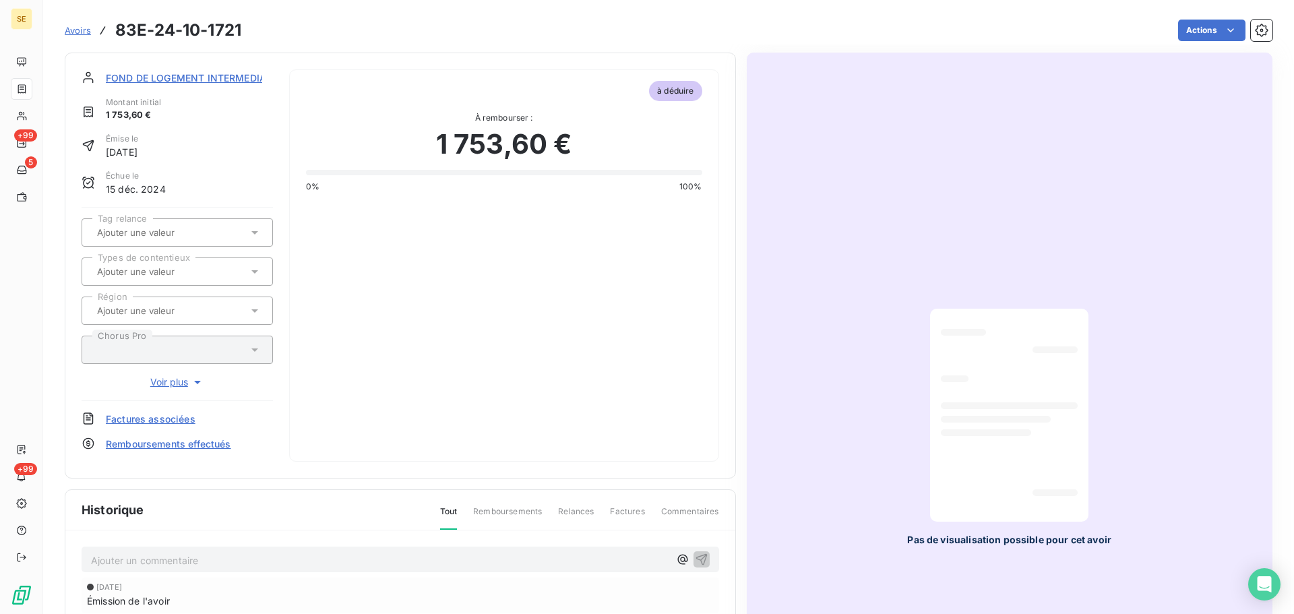
scroll to position [2, 0]
click at [209, 558] on p "Ajouter un commentaire ﻿" at bounding box center [380, 559] width 578 height 17
click at [697, 554] on icon "button" at bounding box center [701, 557] width 13 height 13
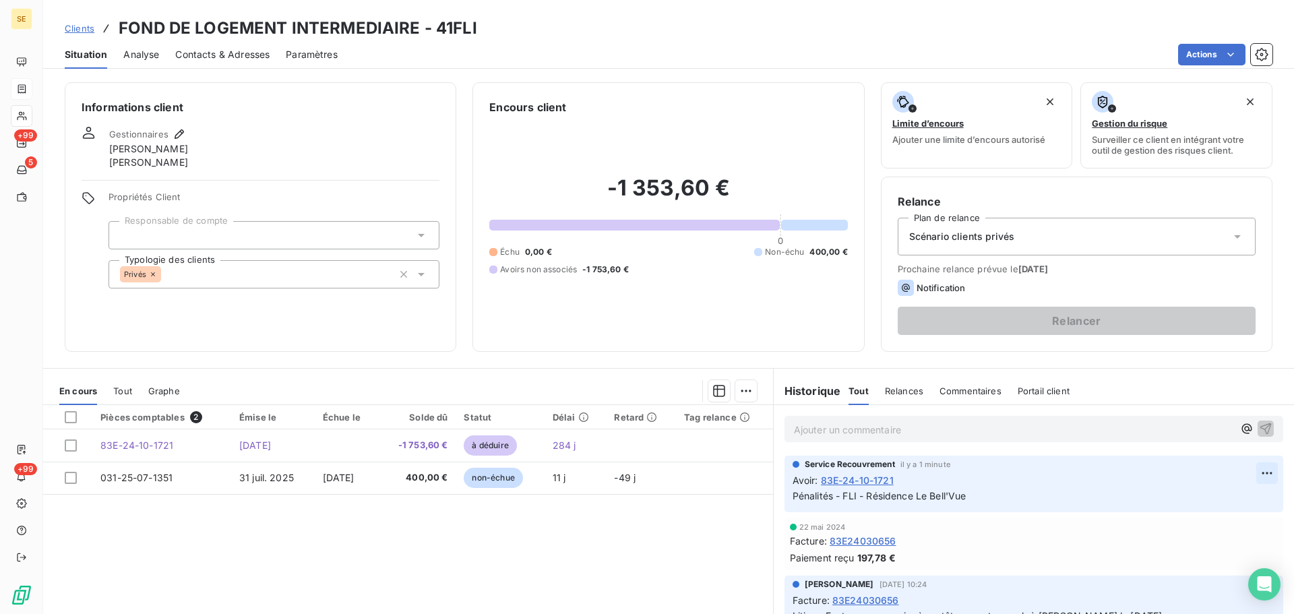
click at [1252, 476] on html "SE +99 5 +99 Clients FOND DE LOGEMENT INTERMEDIAIRE - 41FLI Situation Analyse C…" at bounding box center [647, 307] width 1294 height 614
click at [1196, 501] on div "Editer" at bounding box center [1214, 503] width 75 height 22
click at [1260, 496] on icon "button" at bounding box center [1266, 495] width 13 height 13
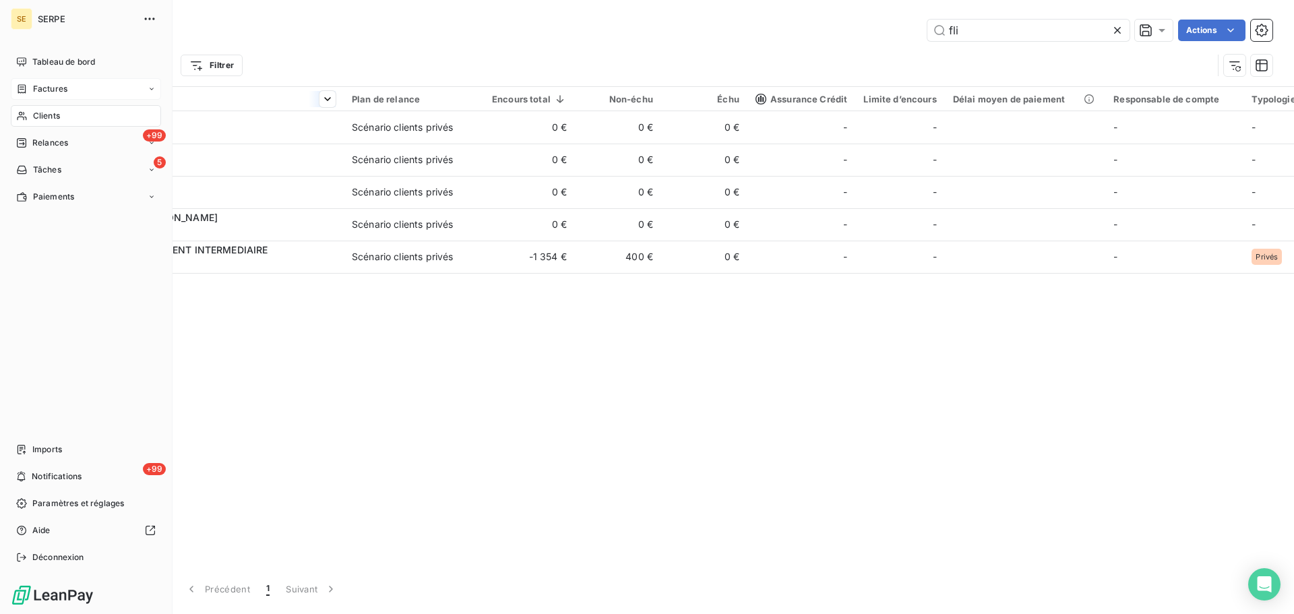
drag, startPoint x: 49, startPoint y: 117, endPoint x: 246, endPoint y: 100, distance: 198.2
click at [49, 116] on span "Clients" at bounding box center [46, 116] width 27 height 12
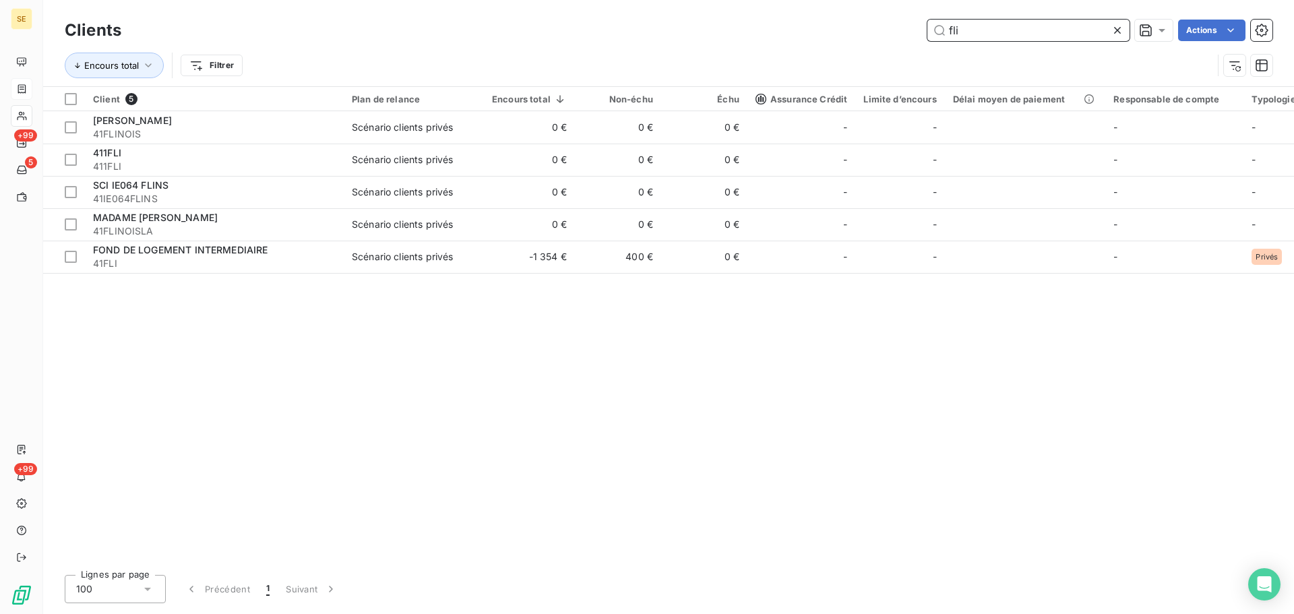
drag, startPoint x: 989, startPoint y: 33, endPoint x: 911, endPoint y: 31, distance: 78.2
click at [911, 31] on div "fli Actions" at bounding box center [704, 31] width 1135 height 22
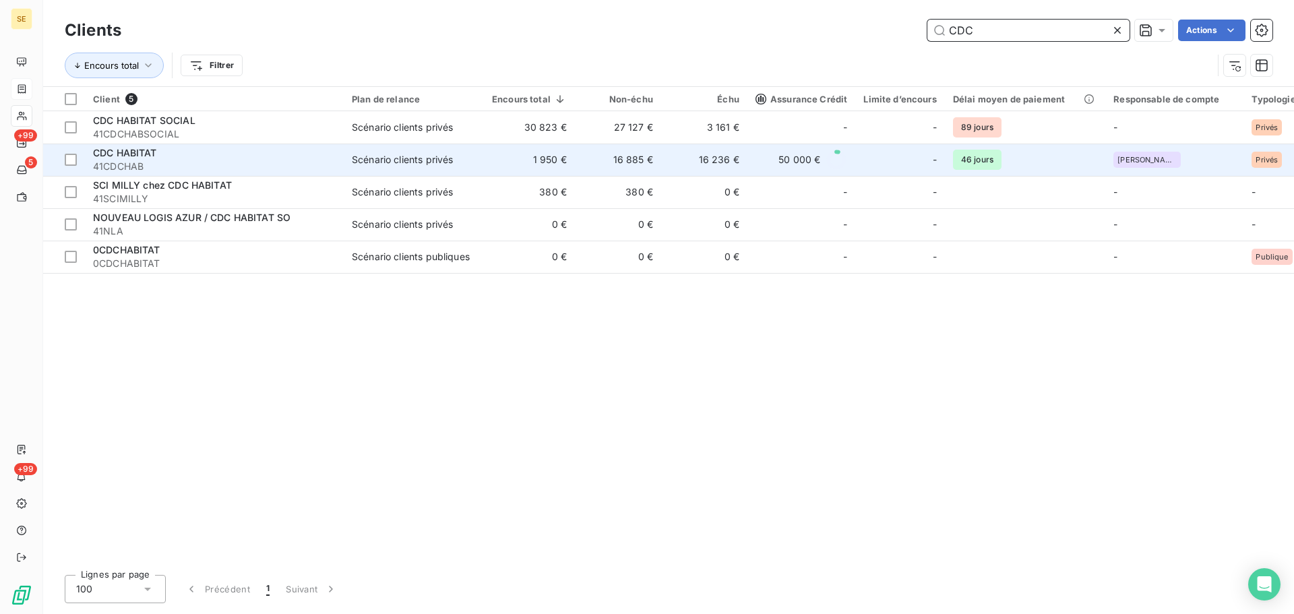
type input "CDC"
click at [148, 153] on span "CDC HABITAT" at bounding box center [125, 152] width 64 height 11
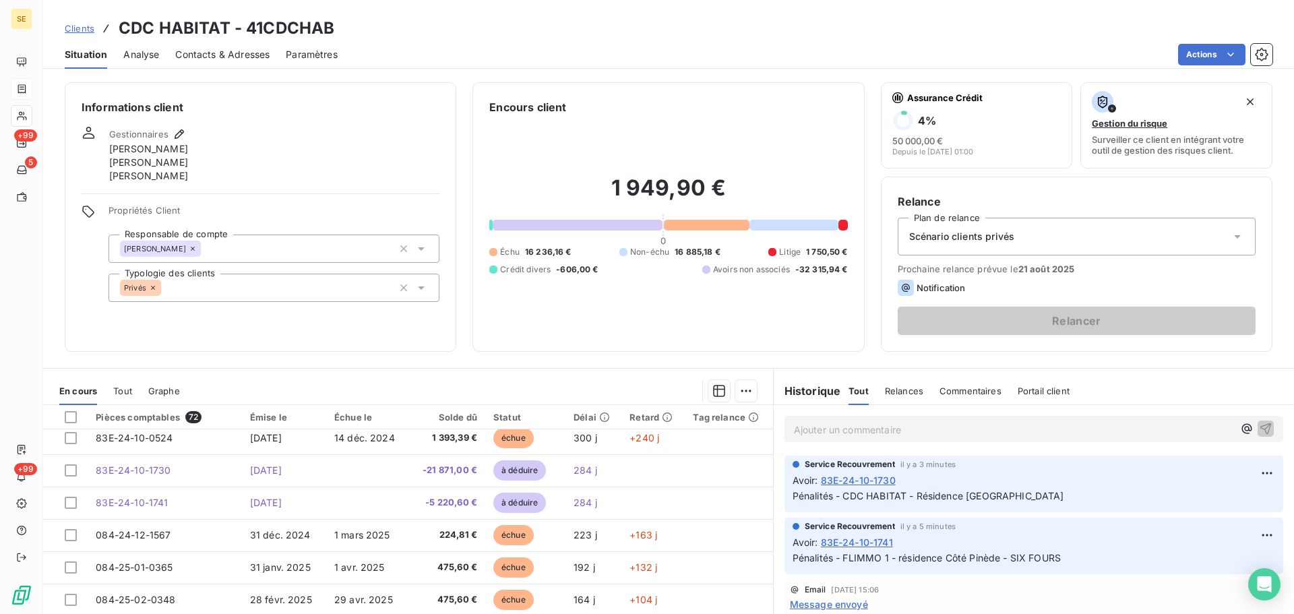
scroll to position [202, 0]
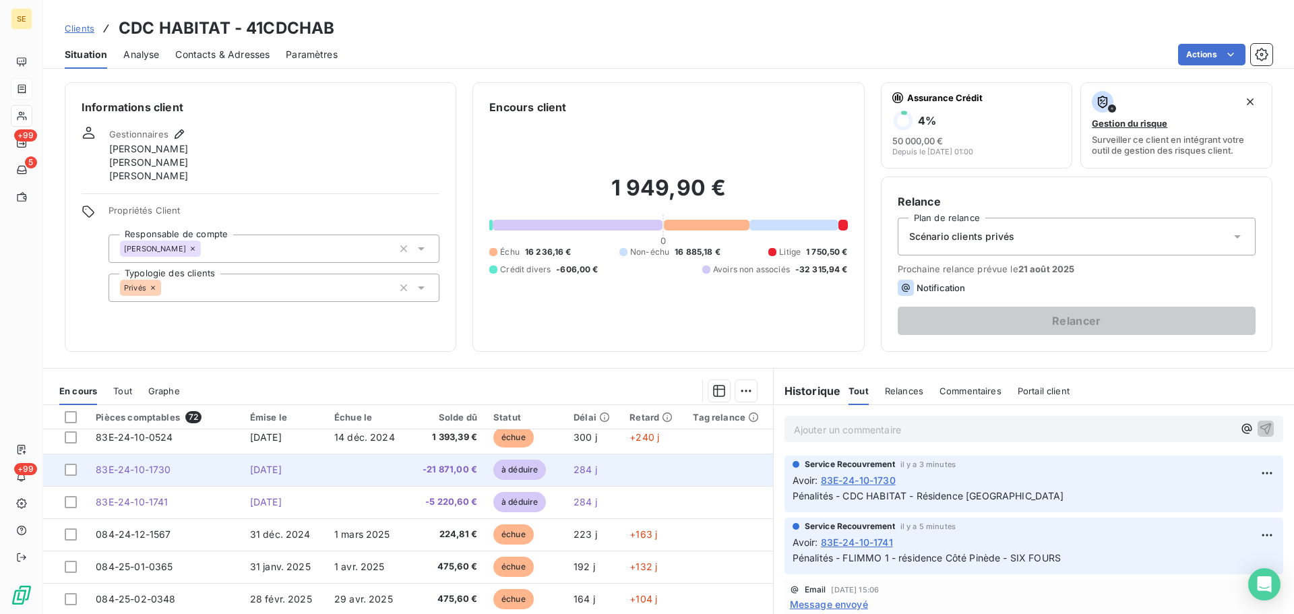
click at [278, 475] on td "[DATE]" at bounding box center [284, 469] width 84 height 32
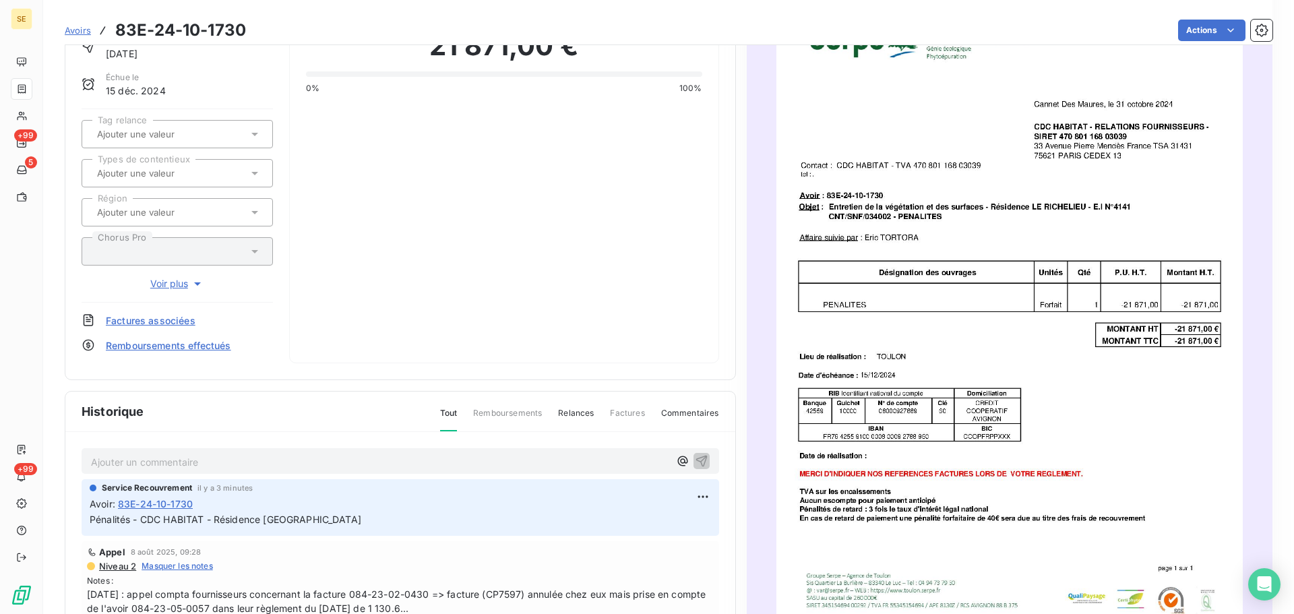
scroll to position [203, 0]
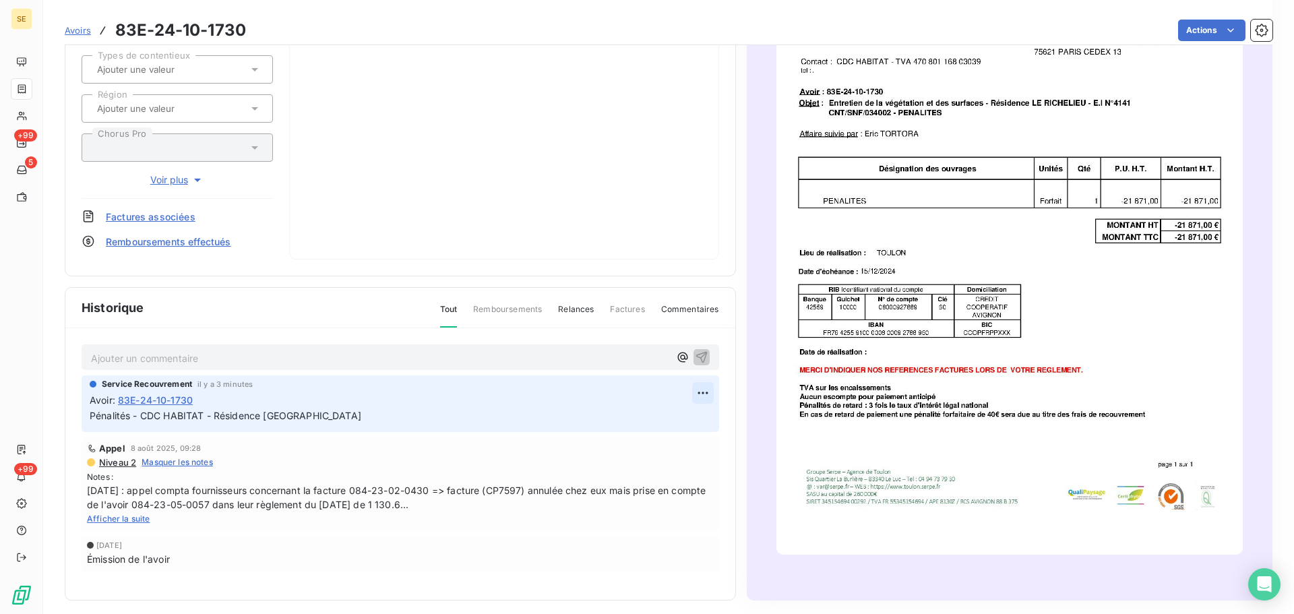
click at [693, 393] on html "SE +99 5 +99 Avoirs 83E-24-10-1730 Actions CDC HABITAT Montant initial 21 871,0…" at bounding box center [647, 307] width 1294 height 614
click at [668, 419] on div "Editer" at bounding box center [664, 423] width 75 height 22
click at [698, 417] on icon "button" at bounding box center [702, 415] width 13 height 13
click at [695, 394] on html "SE +99 5 +99 Avoirs 83E-24-10-1730 Actions CDC HABITAT Montant initial 21 871,0…" at bounding box center [647, 307] width 1294 height 614
click at [668, 420] on div "Editer" at bounding box center [664, 423] width 75 height 22
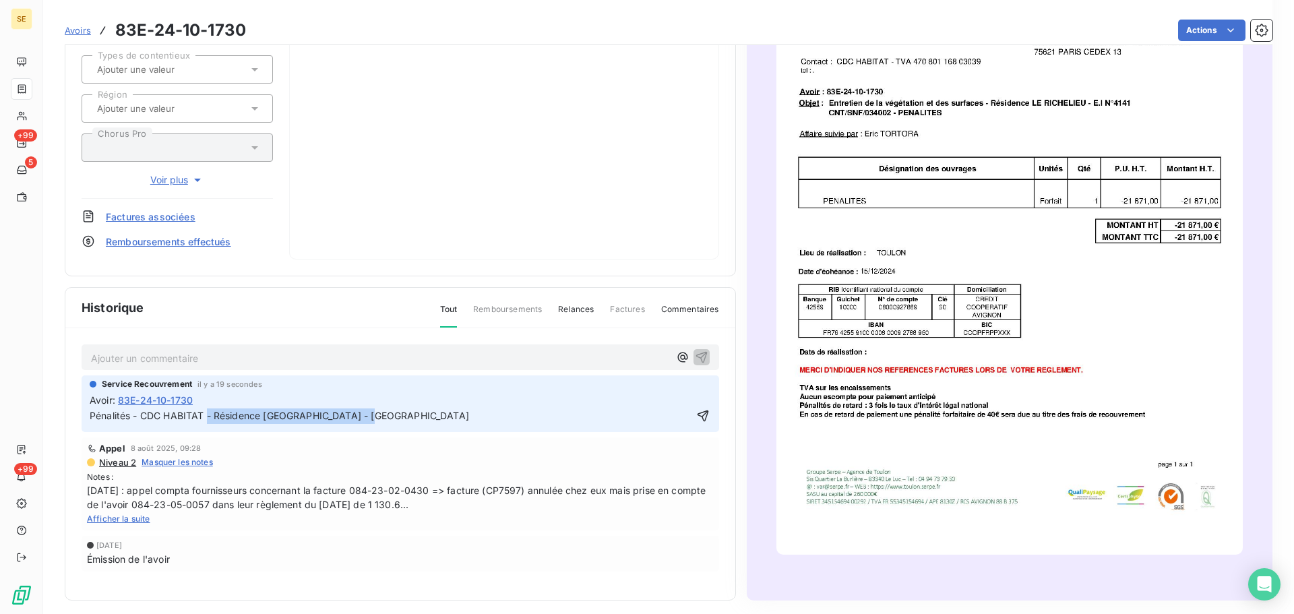
drag, startPoint x: 207, startPoint y: 412, endPoint x: 576, endPoint y: 416, distance: 369.3
click at [576, 416] on p "Pénalités - CDC HABITAT - Résidence [GEOGRAPHIC_DATA] - [GEOGRAPHIC_DATA]" at bounding box center [391, 415] width 602 height 15
click at [697, 415] on icon "button" at bounding box center [702, 415] width 11 height 11
click at [696, 394] on html "SE +99 5 +99 Avoirs 83E-24-10-1730 Actions CDC HABITAT Montant initial 21 871,0…" at bounding box center [647, 307] width 1294 height 614
click at [647, 423] on div "Editer" at bounding box center [664, 423] width 75 height 22
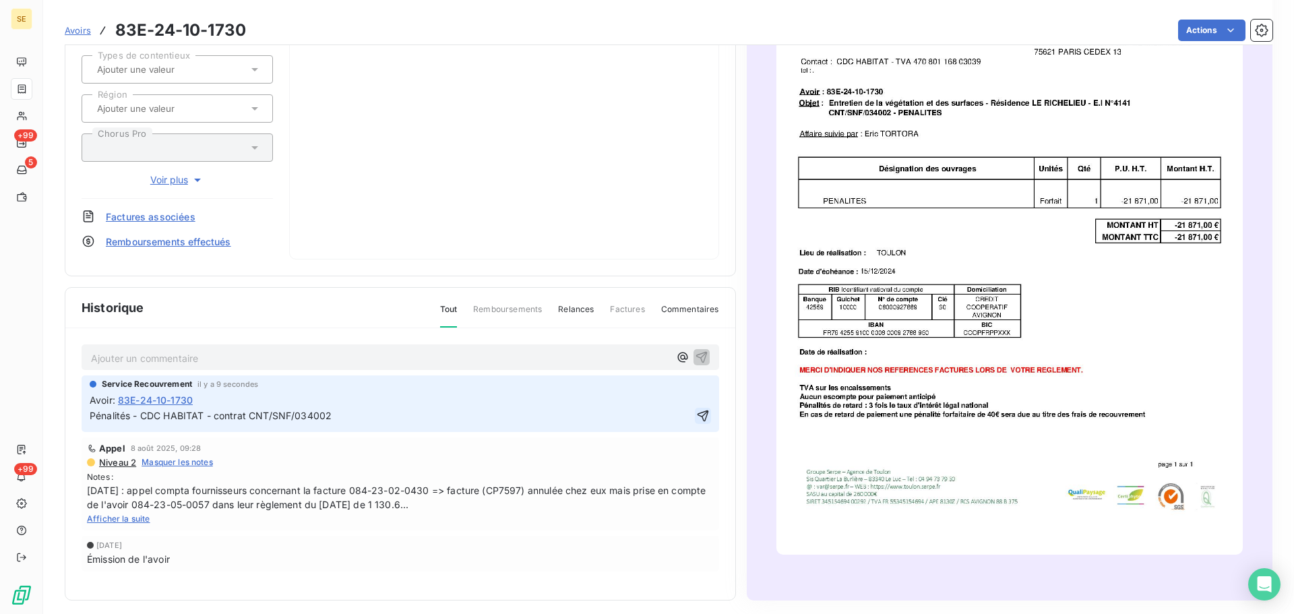
click at [698, 416] on icon "button" at bounding box center [702, 415] width 13 height 13
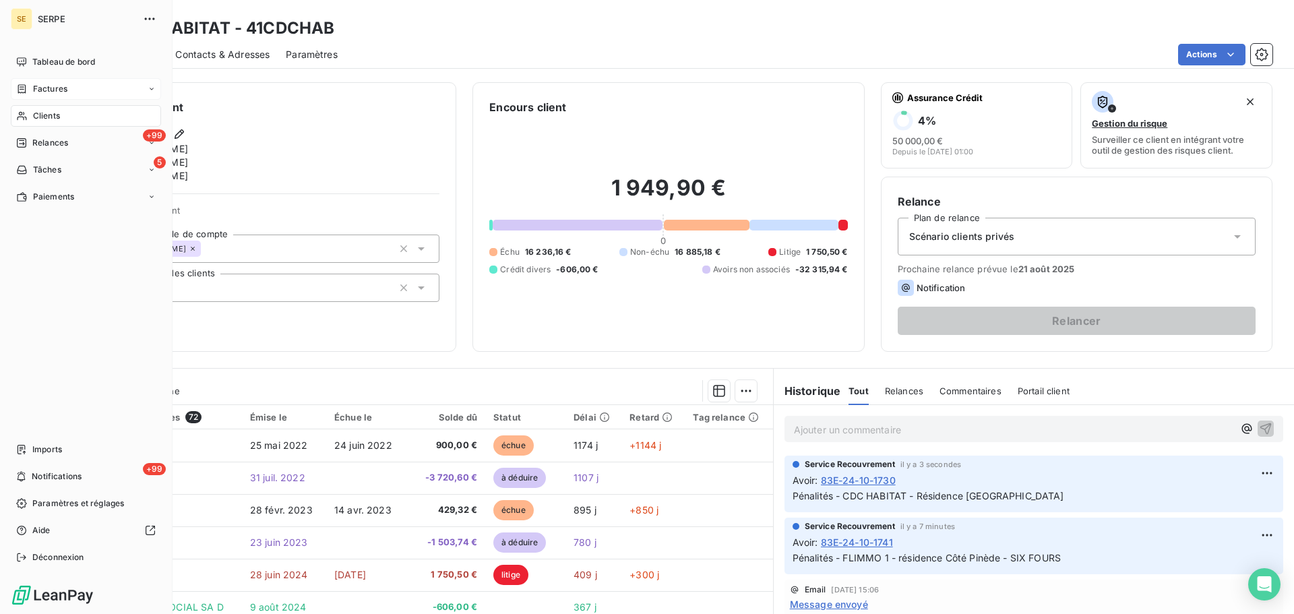
click at [63, 111] on div "Clients" at bounding box center [86, 116] width 150 height 22
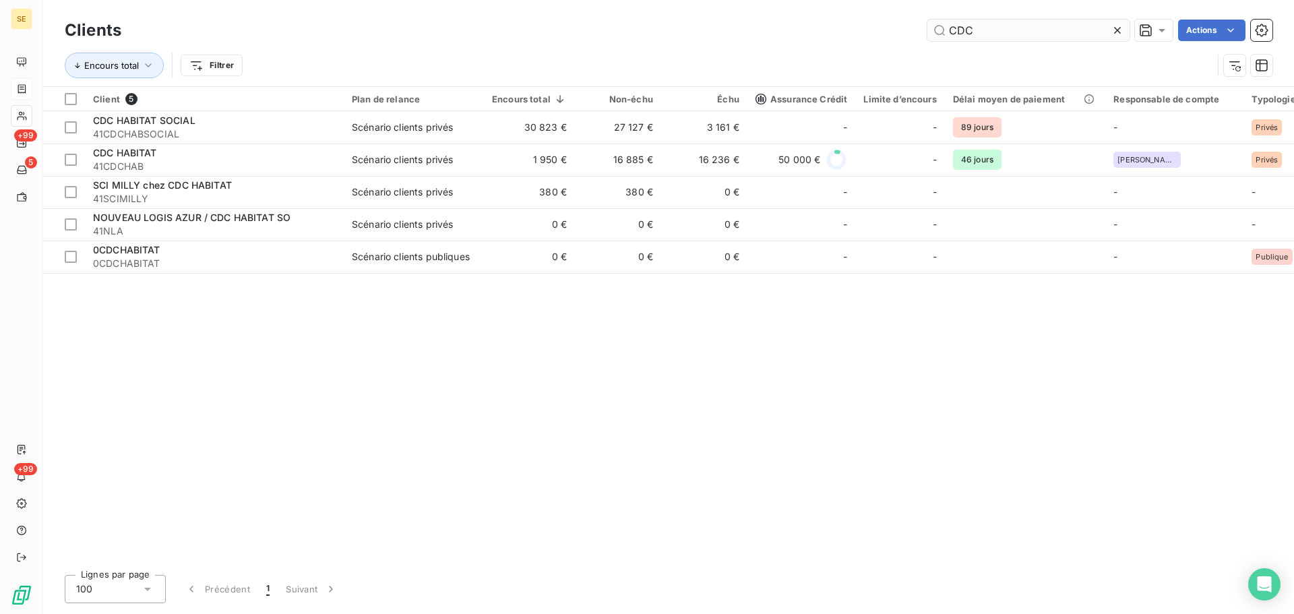
click at [980, 28] on input "CDC" at bounding box center [1028, 31] width 202 height 22
drag, startPoint x: 927, startPoint y: 15, endPoint x: 818, endPoint y: 46, distance: 112.8
click at [809, 46] on div "Encours total Filtrer" at bounding box center [669, 65] width 1208 height 42
click at [1003, 33] on input "CDC" at bounding box center [1028, 31] width 202 height 22
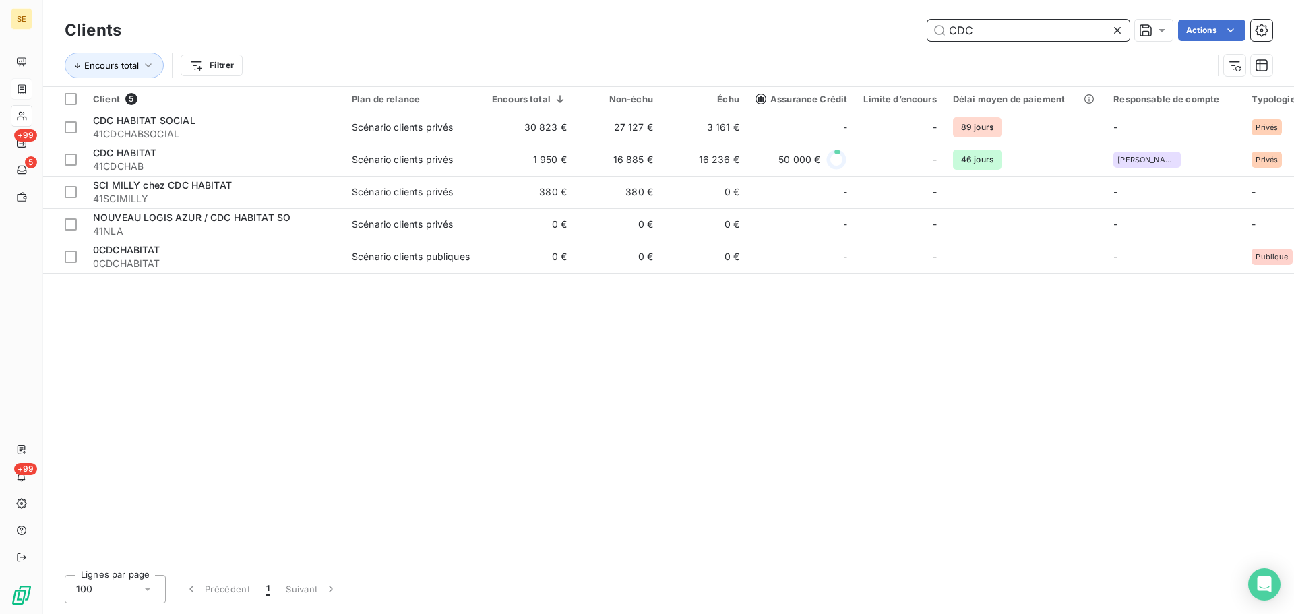
click at [1003, 33] on input "CDC" at bounding box center [1028, 31] width 202 height 22
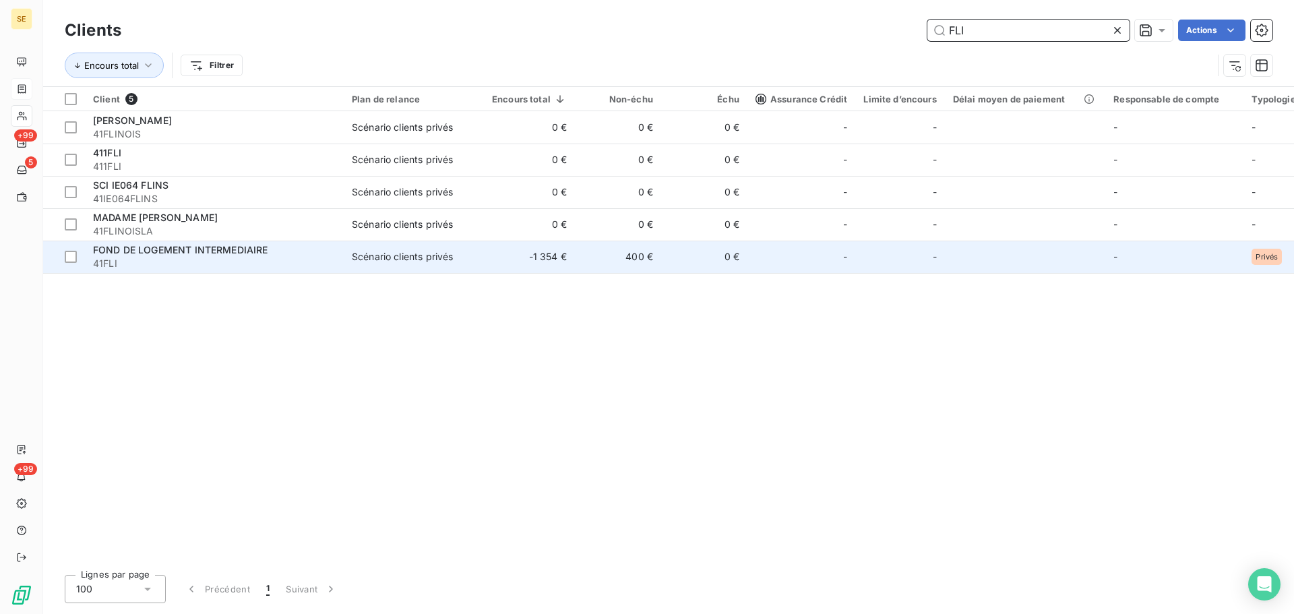
type input "FLI"
click at [262, 254] on span "FOND DE LOGEMENT INTERMEDIAIRE" at bounding box center [180, 249] width 175 height 11
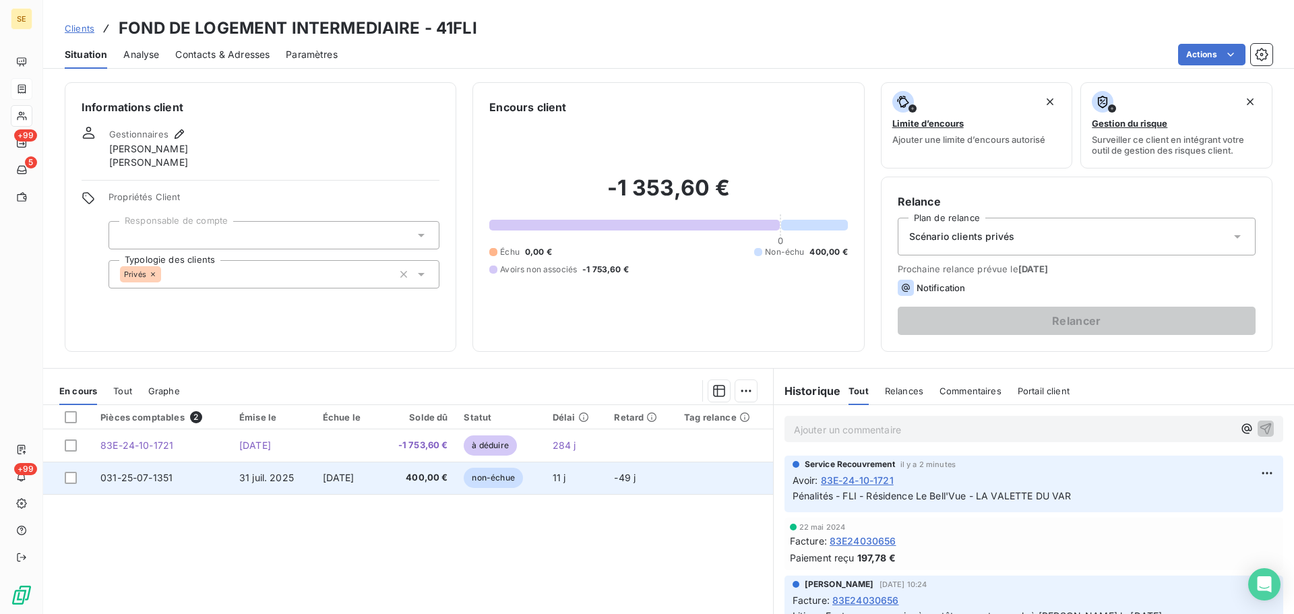
click at [394, 478] on td "400,00 €" at bounding box center [416, 478] width 77 height 32
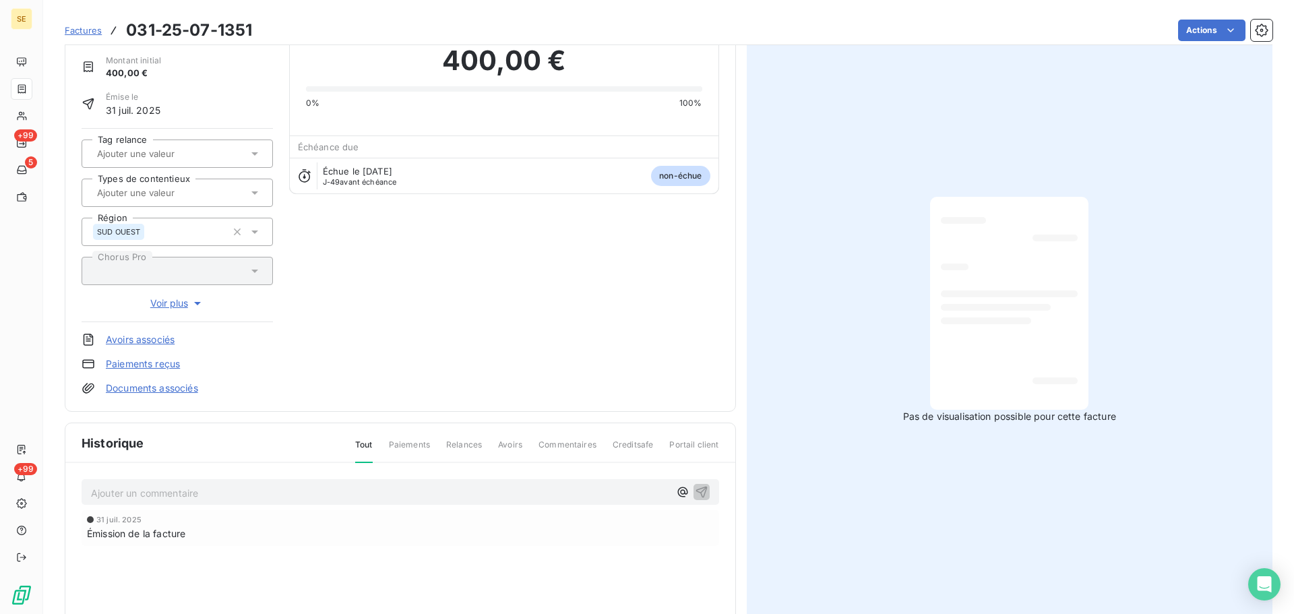
scroll to position [135, 0]
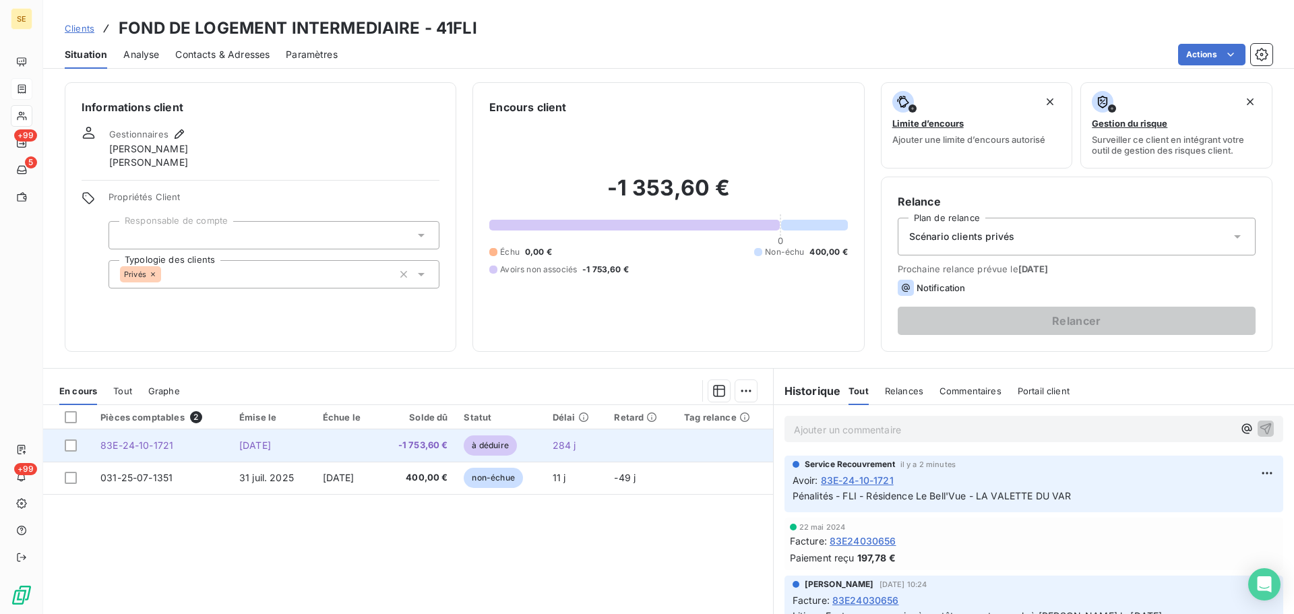
click at [231, 440] on td "[DATE]" at bounding box center [273, 445] width 84 height 32
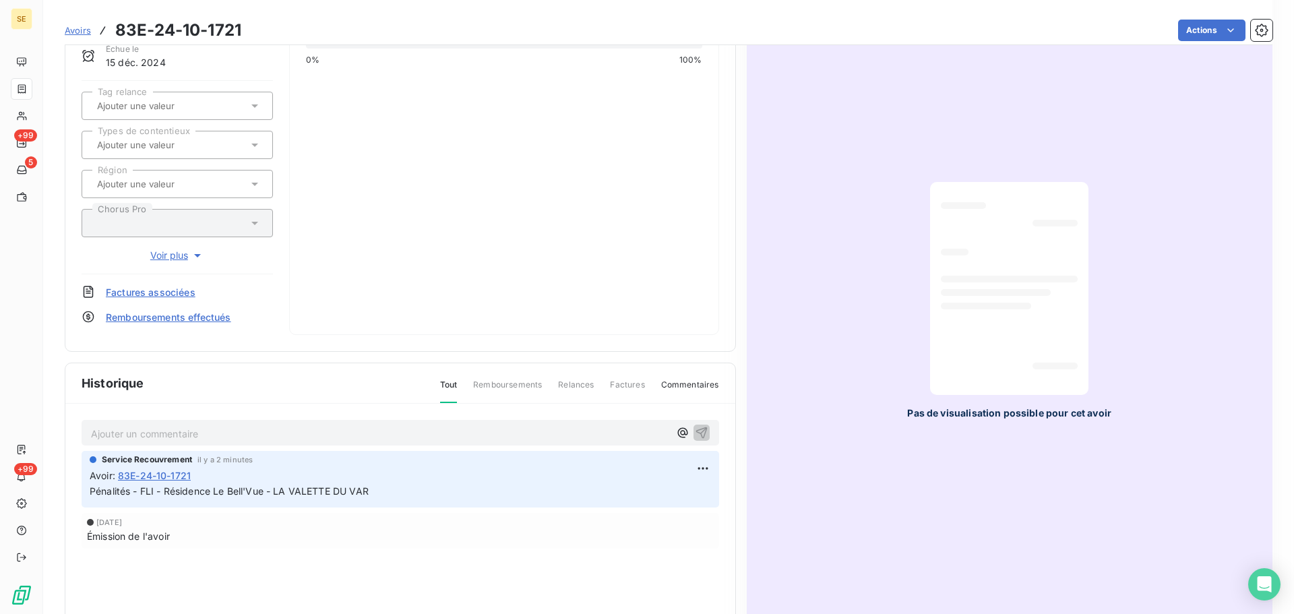
scroll to position [136, 0]
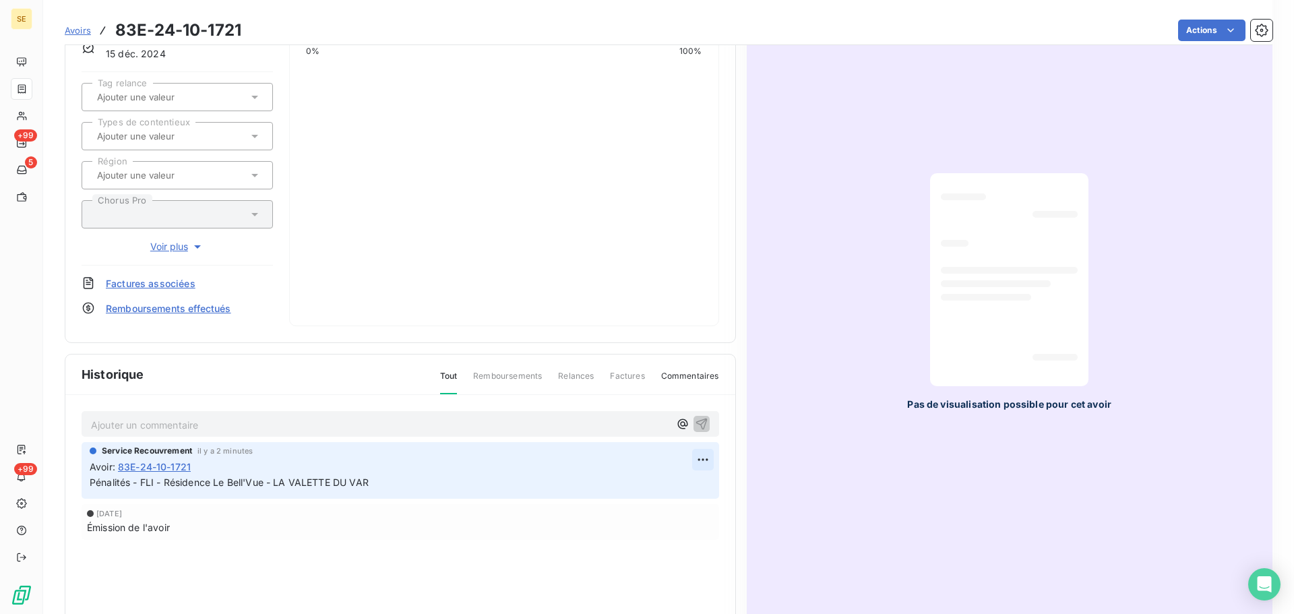
click at [696, 458] on html "SE +99 5 +99 Avoirs 83E-24-10-1721 Actions FOND DE LOGEMENT INTERMEDIAIRE Monta…" at bounding box center [647, 307] width 1294 height 614
click at [670, 489] on div "Editer" at bounding box center [664, 489] width 75 height 22
drag, startPoint x: 156, startPoint y: 480, endPoint x: 427, endPoint y: 487, distance: 271.6
click at [427, 487] on p "Pénalités - FLI - Résidence Le Bell'Vue - LA VALETTE DU VAR" at bounding box center [391, 482] width 602 height 15
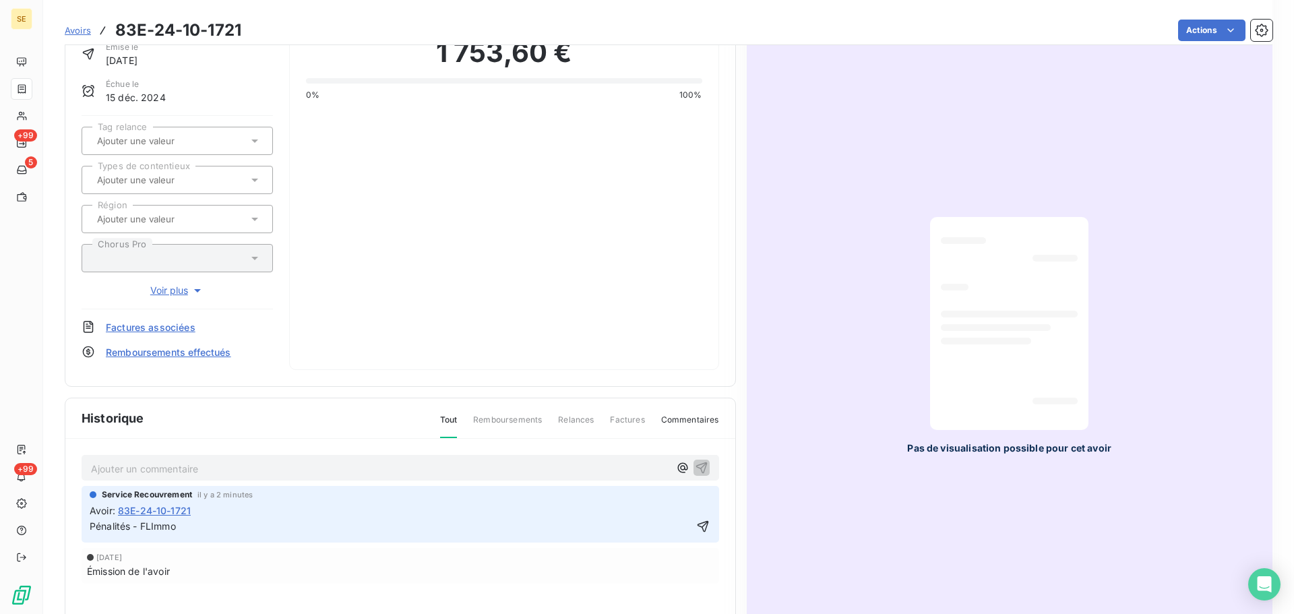
scroll to position [203, 0]
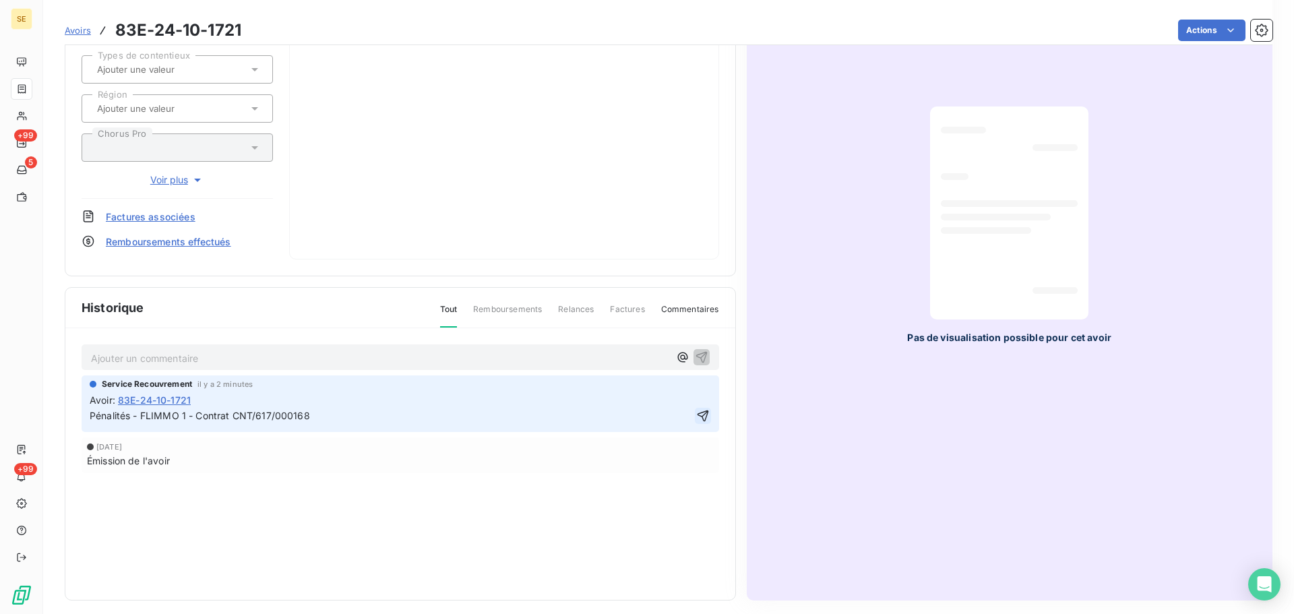
click at [697, 415] on icon "button" at bounding box center [702, 415] width 11 height 11
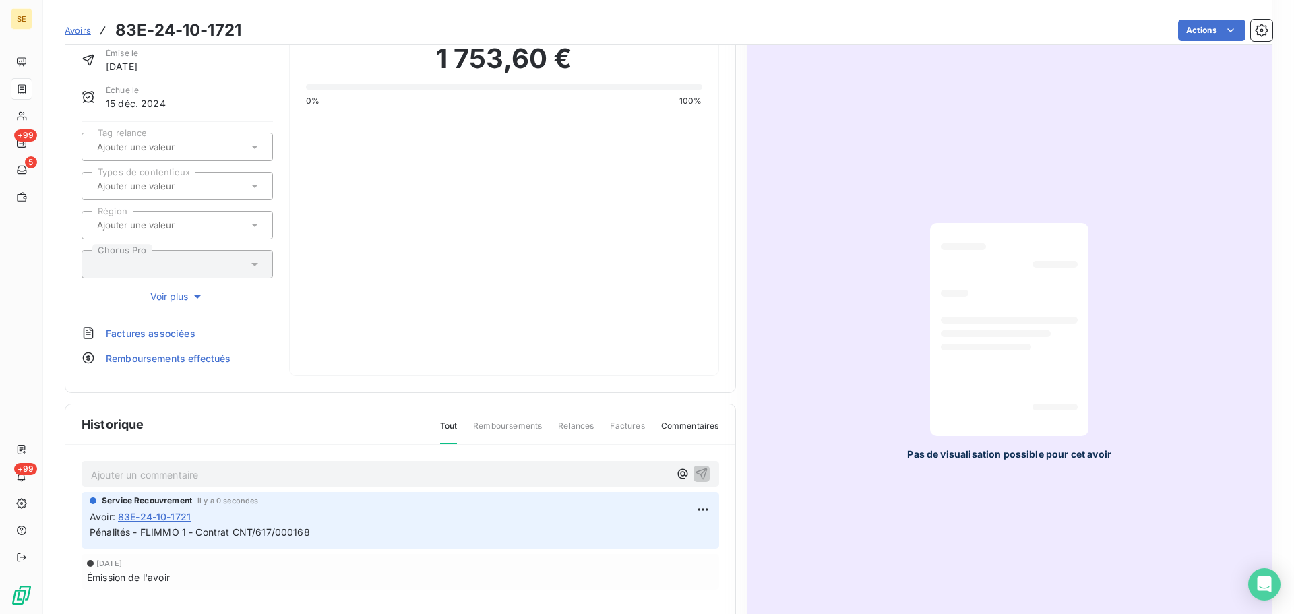
scroll to position [68, 0]
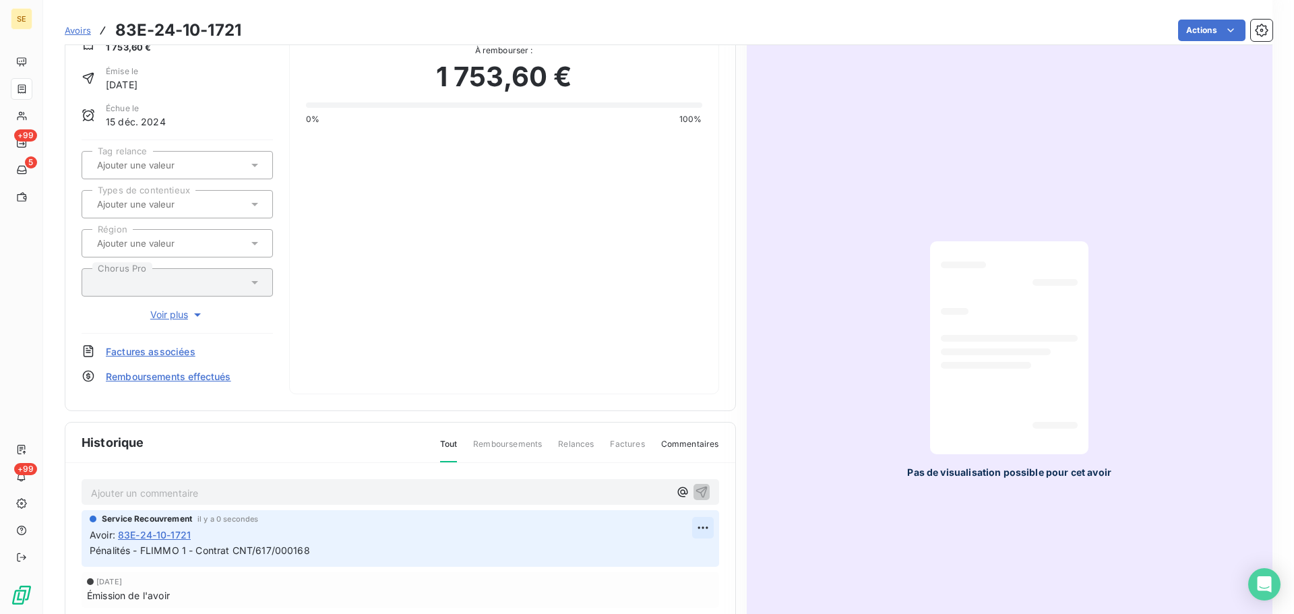
click at [699, 528] on html "SE +99 5 +99 Avoirs 83E-24-10-1721 Actions FOND DE LOGEMENT INTERMEDIAIRE Monta…" at bounding box center [647, 307] width 1294 height 614
click at [674, 552] on div "Editer" at bounding box center [664, 557] width 75 height 22
drag, startPoint x: 157, startPoint y: 549, endPoint x: 380, endPoint y: 540, distance: 223.2
click at [380, 540] on span "Avoir : 83E-24-10-1721 Pénalités - FLIMMO 1 - Contrat CNT/617/000168" at bounding box center [400, 543] width 621 height 31
click at [699, 546] on icon "button" at bounding box center [702, 549] width 11 height 11
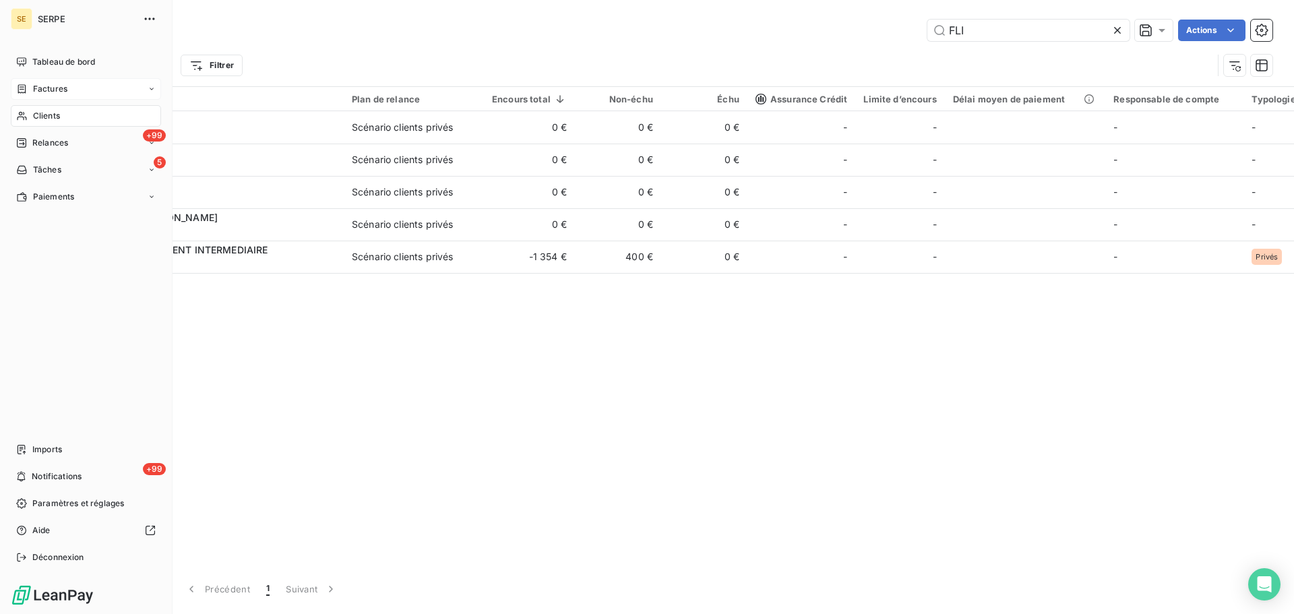
click at [59, 110] on span "Clients" at bounding box center [46, 116] width 27 height 12
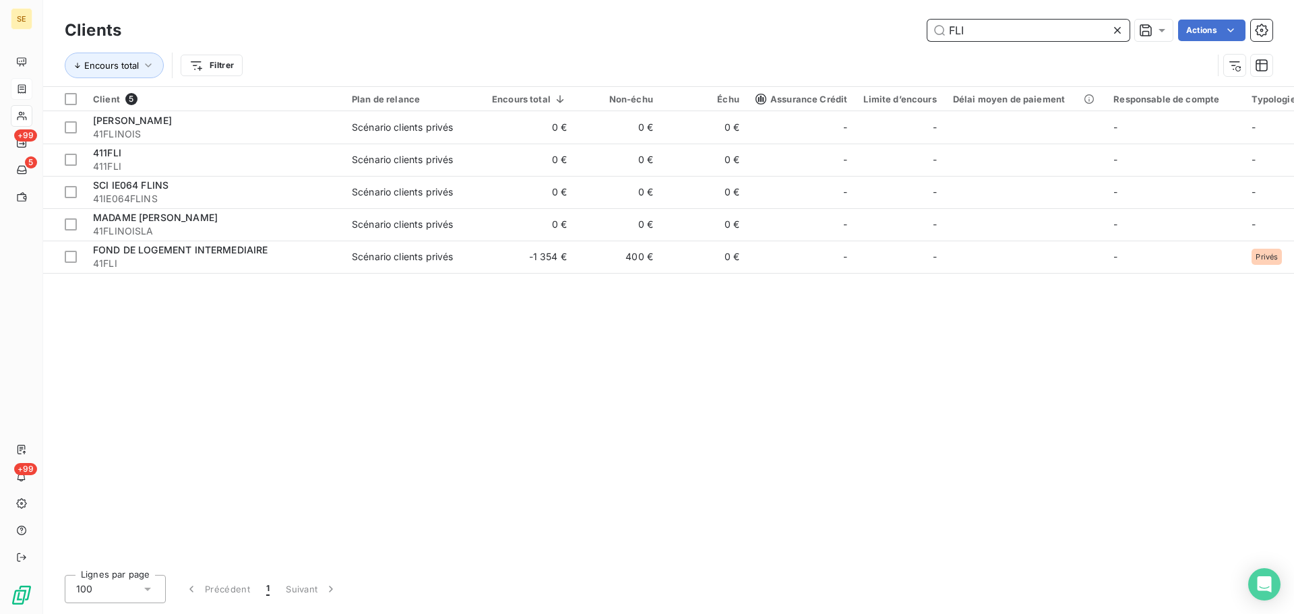
drag, startPoint x: 945, startPoint y: 29, endPoint x: 933, endPoint y: 28, distance: 12.1
click at [933, 28] on input "FLI" at bounding box center [1028, 31] width 202 height 22
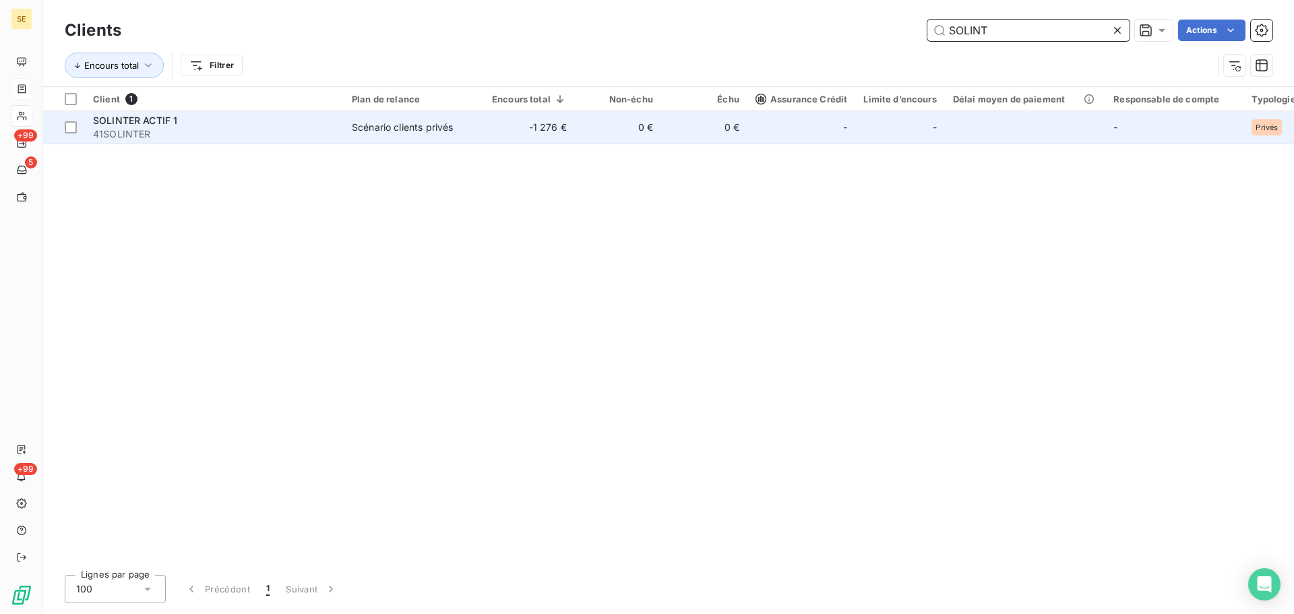
type input "SOLINT"
click at [164, 129] on span "41SOLINTER" at bounding box center [214, 133] width 243 height 13
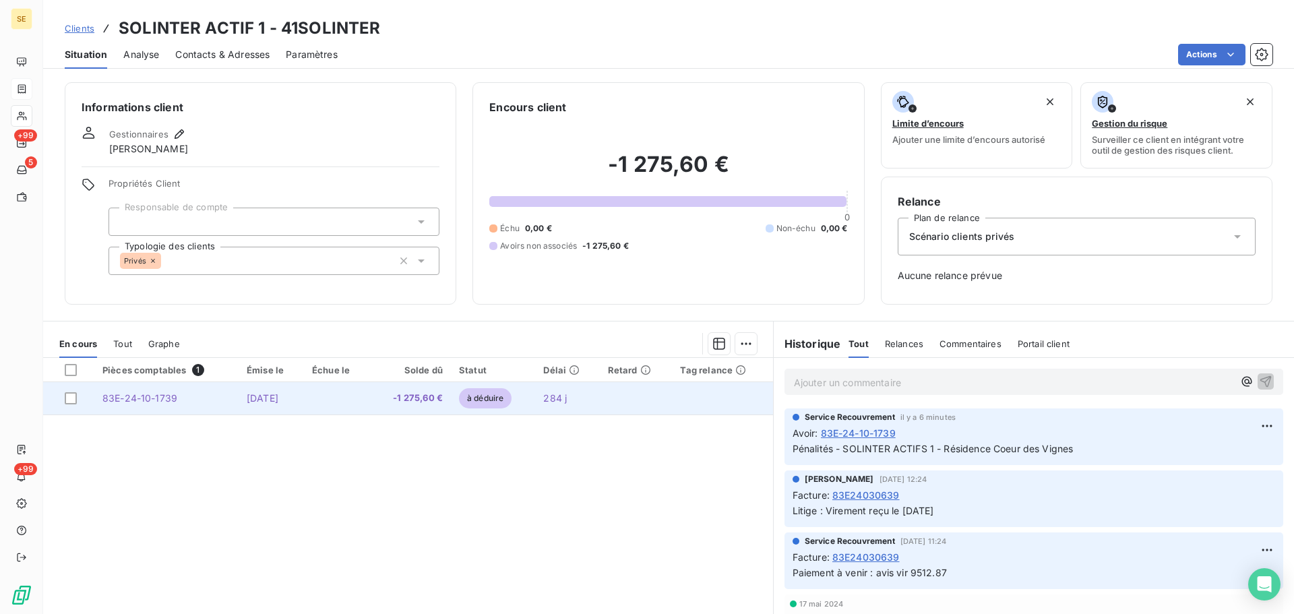
click at [216, 393] on td "83E-24-10-1739" at bounding box center [166, 398] width 144 height 32
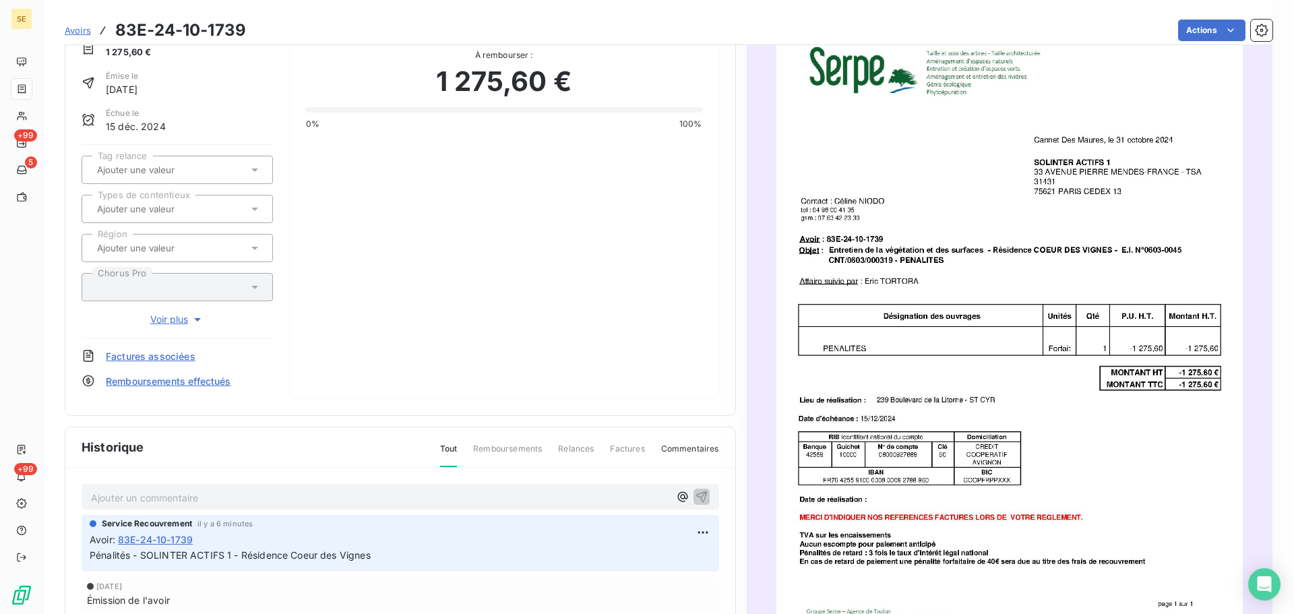
scroll to position [203, 0]
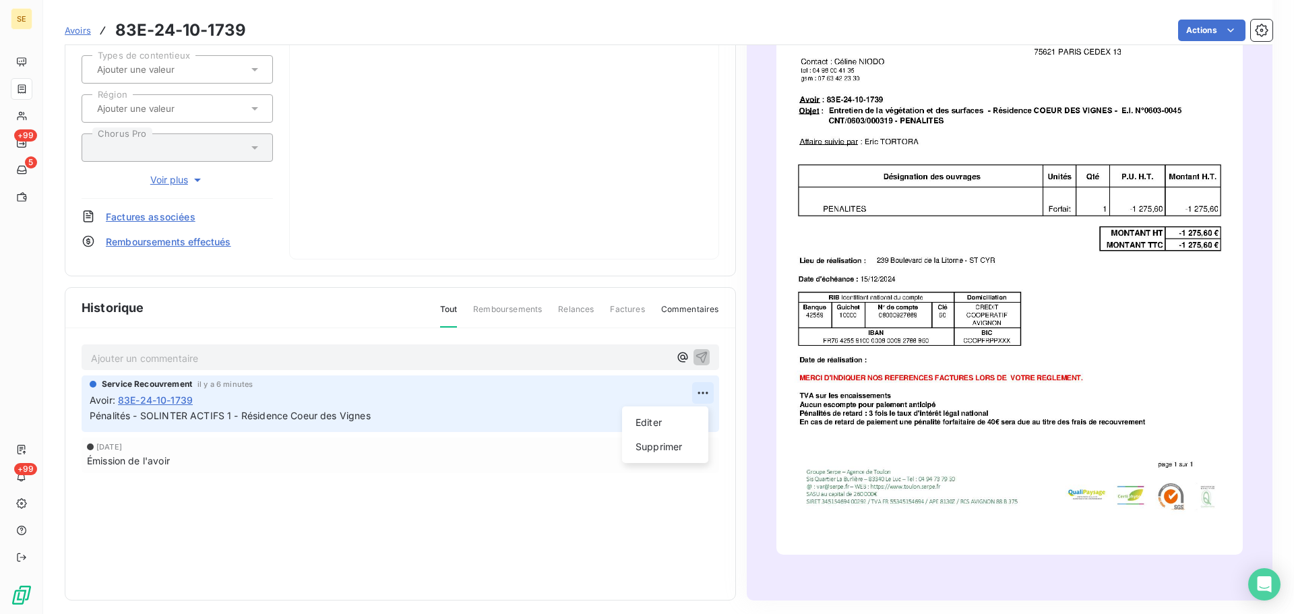
click at [701, 392] on html "SE +99 5 +99 Avoirs 83E-24-10-1739 Actions SOLINTER ACTIF 1 Montant initial 1 2…" at bounding box center [647, 307] width 1294 height 614
click at [652, 427] on div "Editer" at bounding box center [664, 423] width 75 height 22
drag, startPoint x: 243, startPoint y: 416, endPoint x: 519, endPoint y: 412, distance: 276.3
click at [519, 412] on p "Pénalités - SOLINTER ACTIFS 1 - Résidence Coeur des Vignes" at bounding box center [391, 415] width 602 height 15
click at [698, 418] on icon "button" at bounding box center [702, 415] width 13 height 13
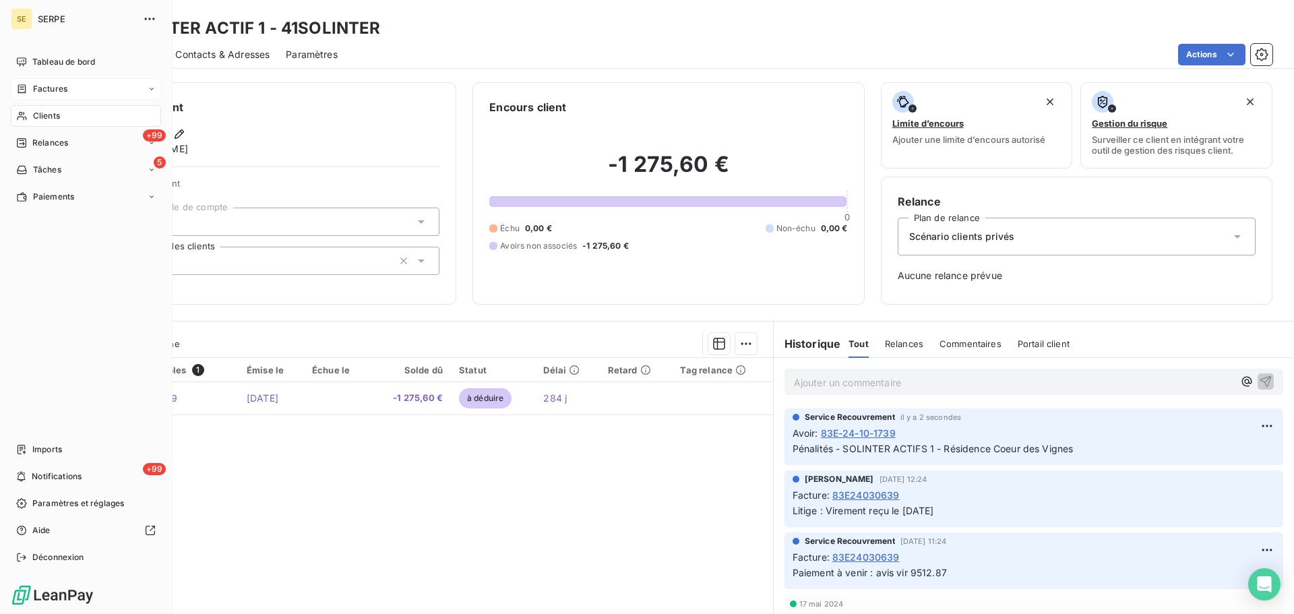
click at [49, 114] on span "Clients" at bounding box center [46, 116] width 27 height 12
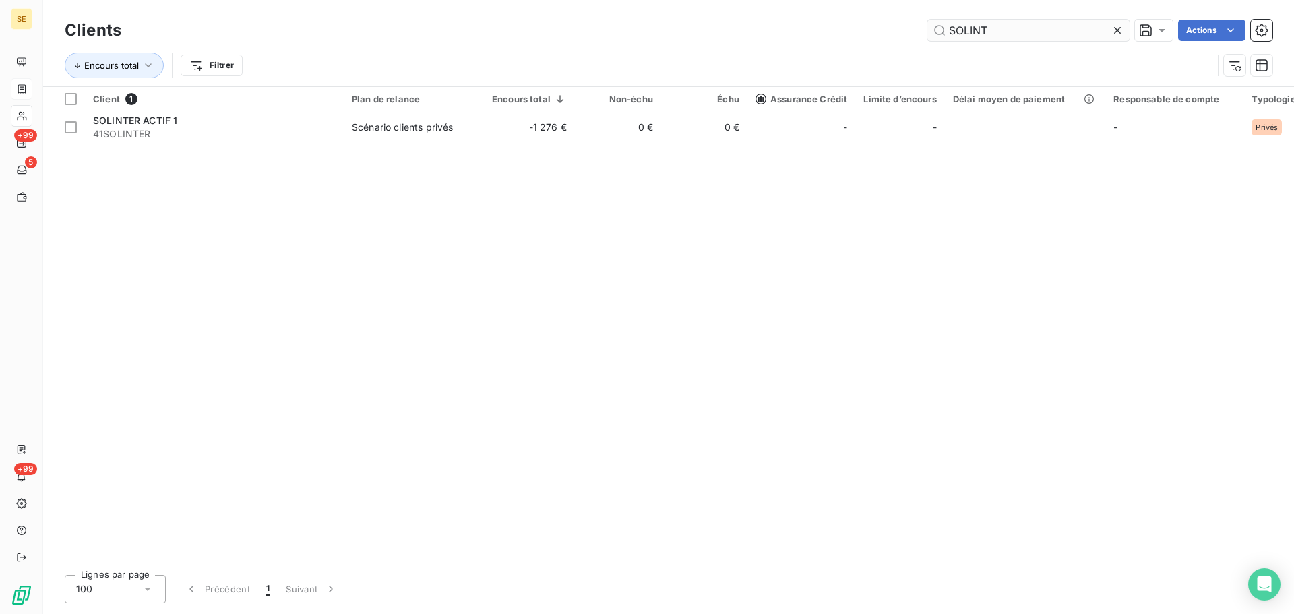
drag, startPoint x: 1000, startPoint y: 42, endPoint x: 931, endPoint y: 34, distance: 70.0
click at [931, 34] on div "Clients SOLINT Actions" at bounding box center [669, 30] width 1208 height 28
drag, startPoint x: 989, startPoint y: 31, endPoint x: 915, endPoint y: 26, distance: 74.3
click at [915, 26] on div "SOLINT Actions" at bounding box center [704, 31] width 1135 height 22
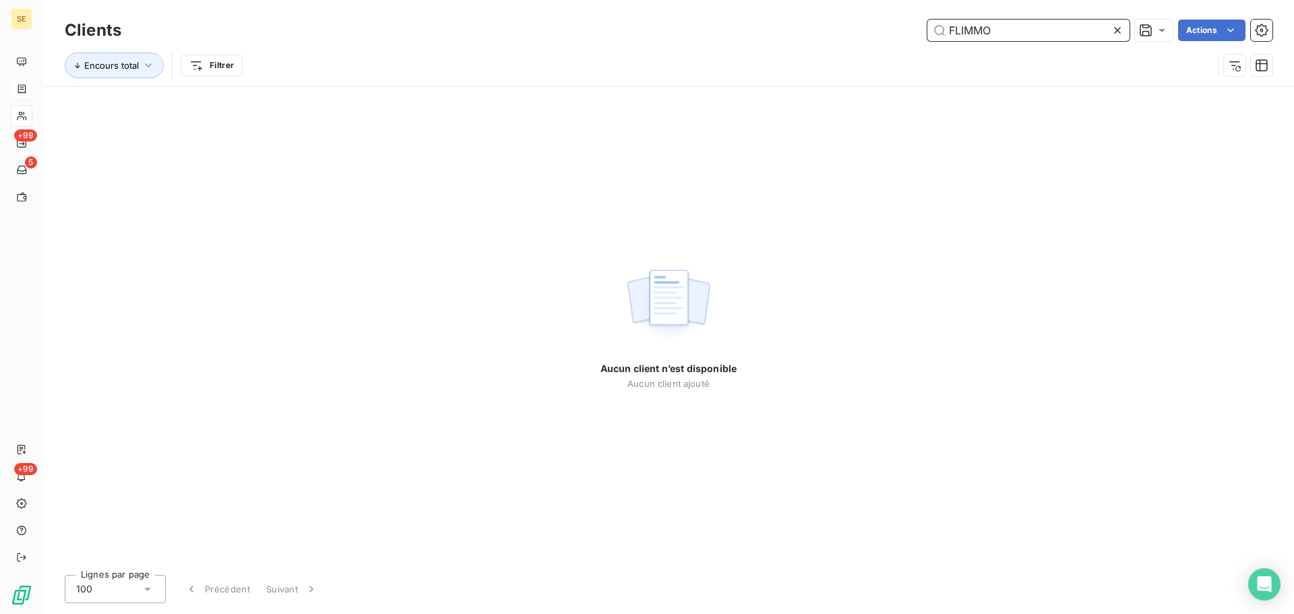
type input "FLIMMO"
click at [472, 171] on div "Aucun client n’est disponible Aucun client ajouté" at bounding box center [668, 325] width 1251 height 477
